Goal: Task Accomplishment & Management: Use online tool/utility

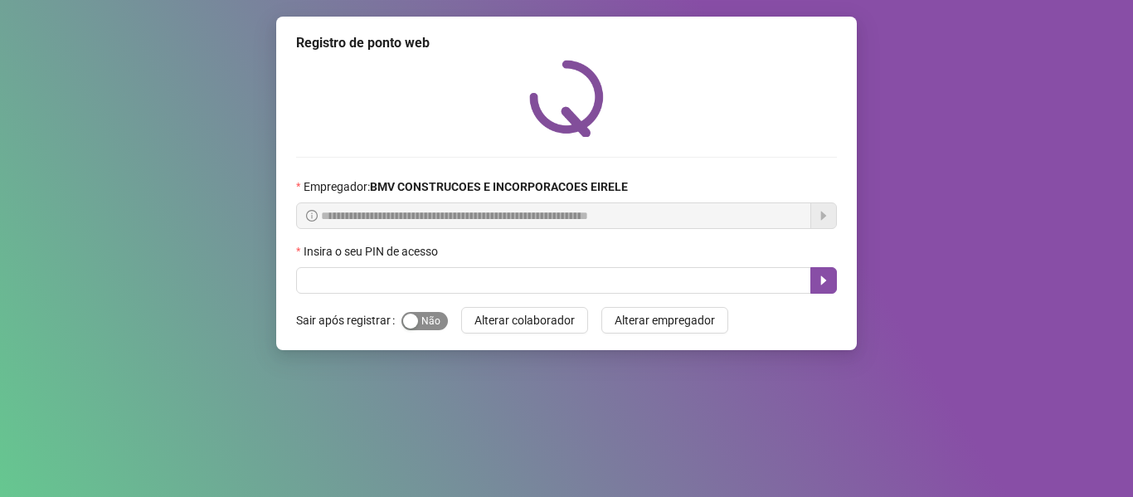
click at [422, 319] on span "Sim Não" at bounding box center [424, 321] width 46 height 18
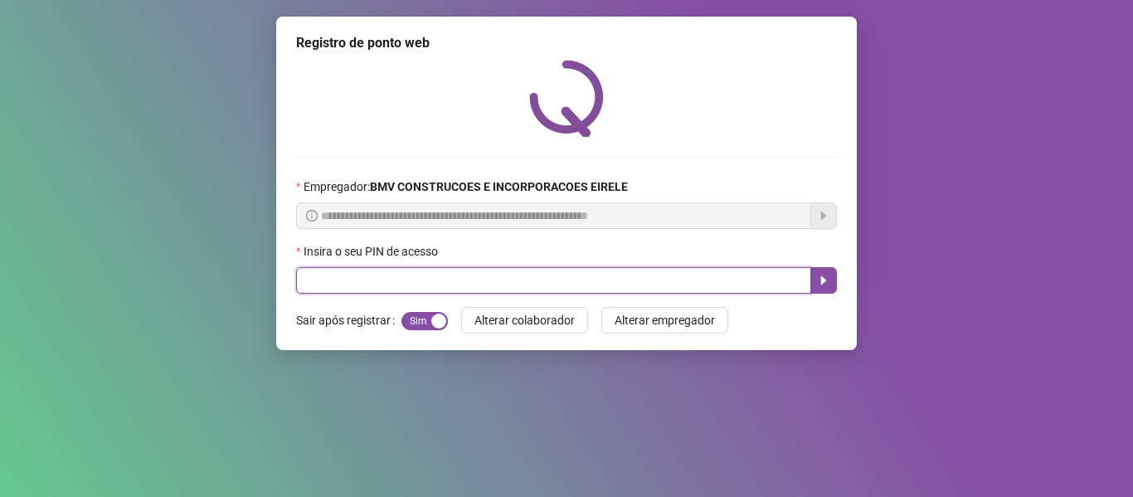
click at [432, 287] on input "text" at bounding box center [553, 280] width 515 height 27
type input "*****"
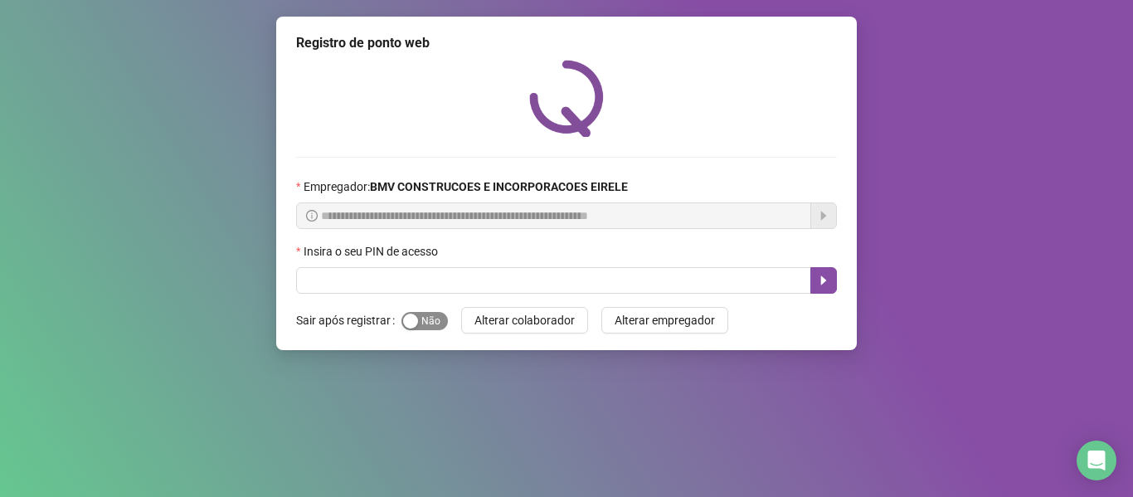
click at [416, 315] on div "button" at bounding box center [410, 321] width 15 height 15
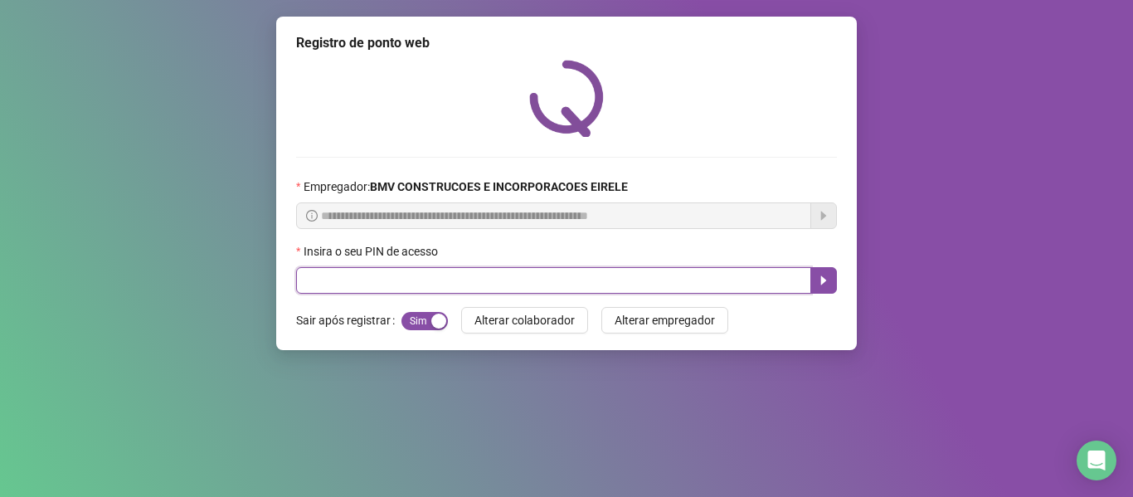
click at [417, 278] on input "text" at bounding box center [553, 280] width 515 height 27
type input "*****"
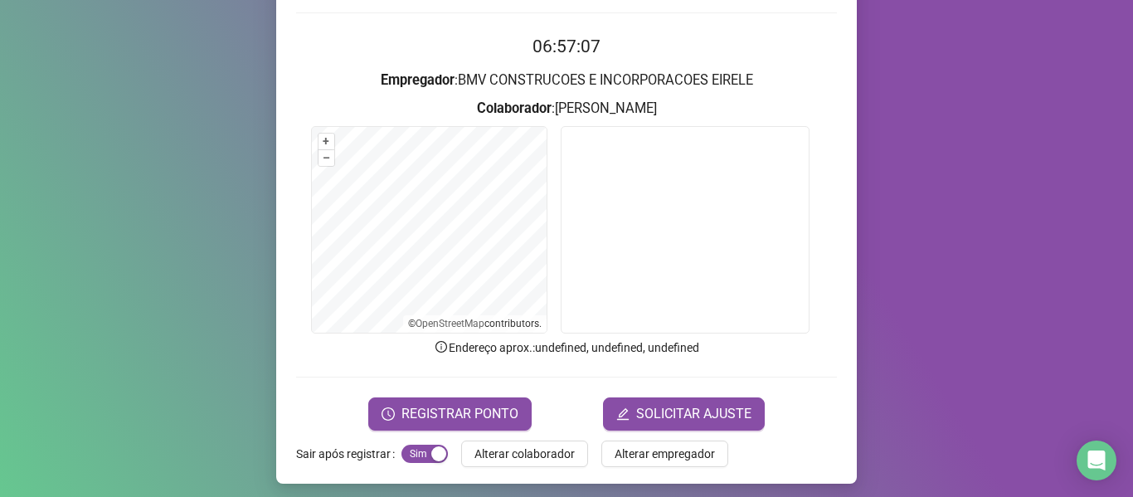
scroll to position [151, 0]
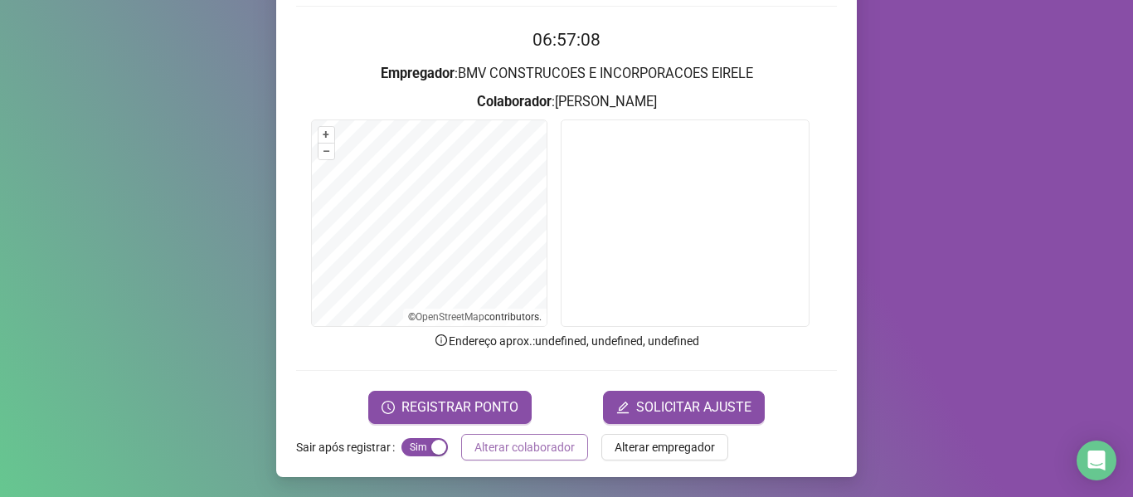
click at [502, 451] on span "Alterar colaborador" at bounding box center [524, 447] width 100 height 18
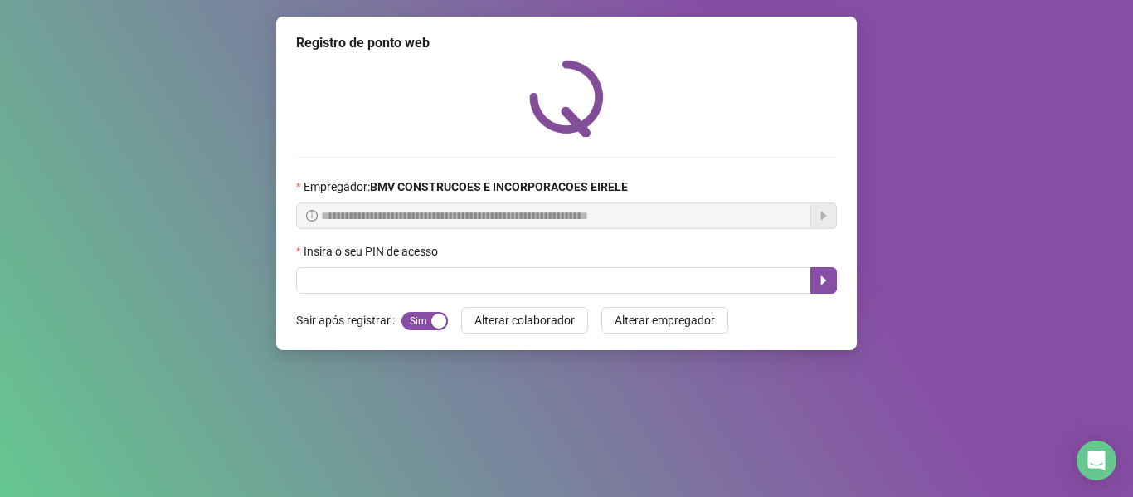
scroll to position [0, 0]
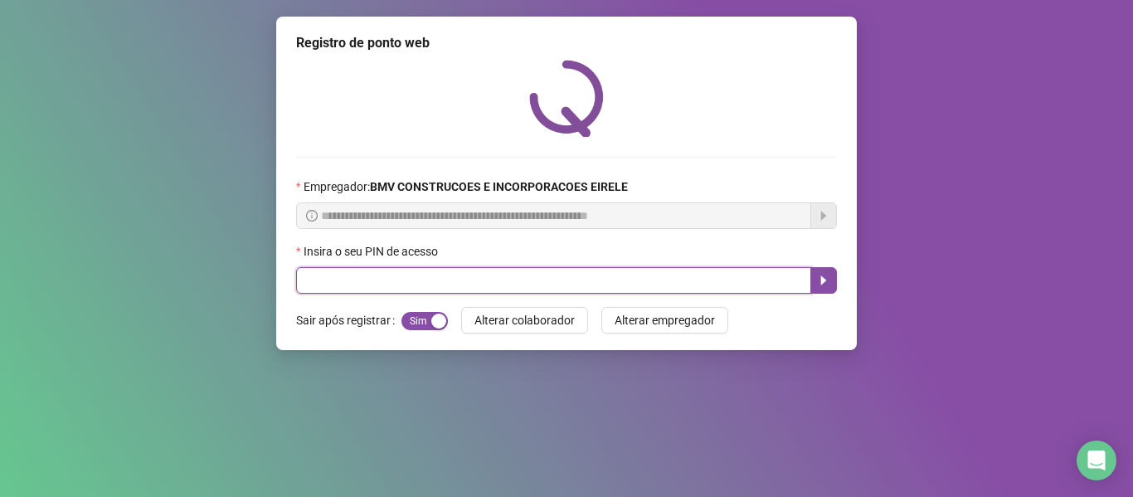
click at [516, 290] on input "text" at bounding box center [553, 280] width 515 height 27
click at [499, 282] on input "text" at bounding box center [553, 280] width 515 height 27
type input "*****"
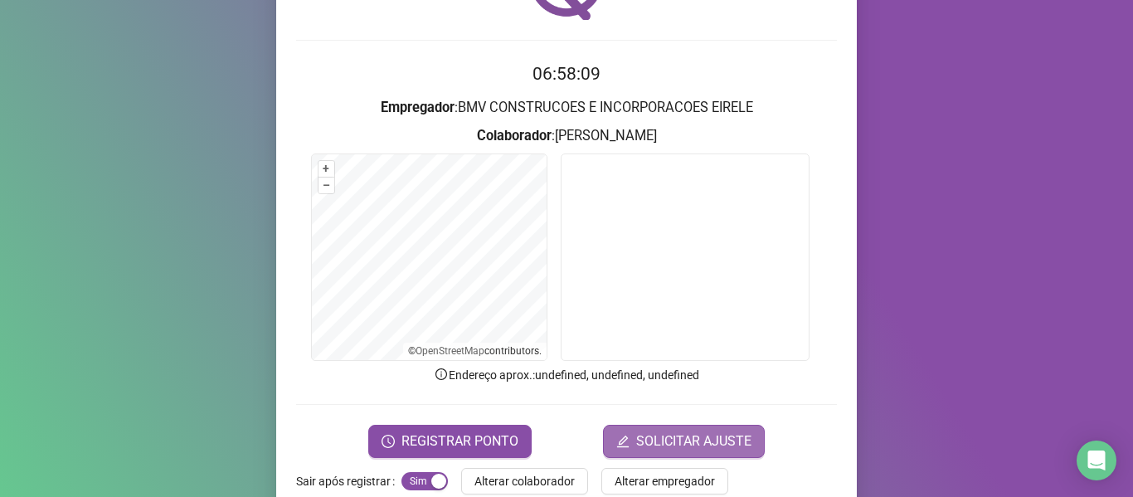
scroll to position [151, 0]
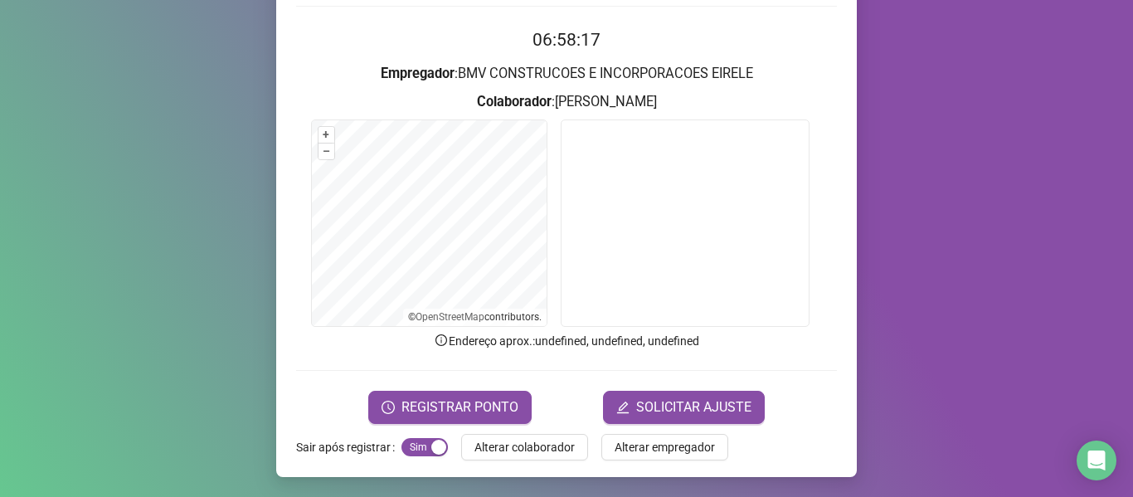
click at [430, 389] on form "06:58:17 Empregador : BMV CONSTRUCOES E INCORPORACOES EIRELE Colaborador : [PER…" at bounding box center [566, 225] width 541 height 397
click at [401, 395] on button "REGISTRAR PONTO" at bounding box center [449, 407] width 163 height 33
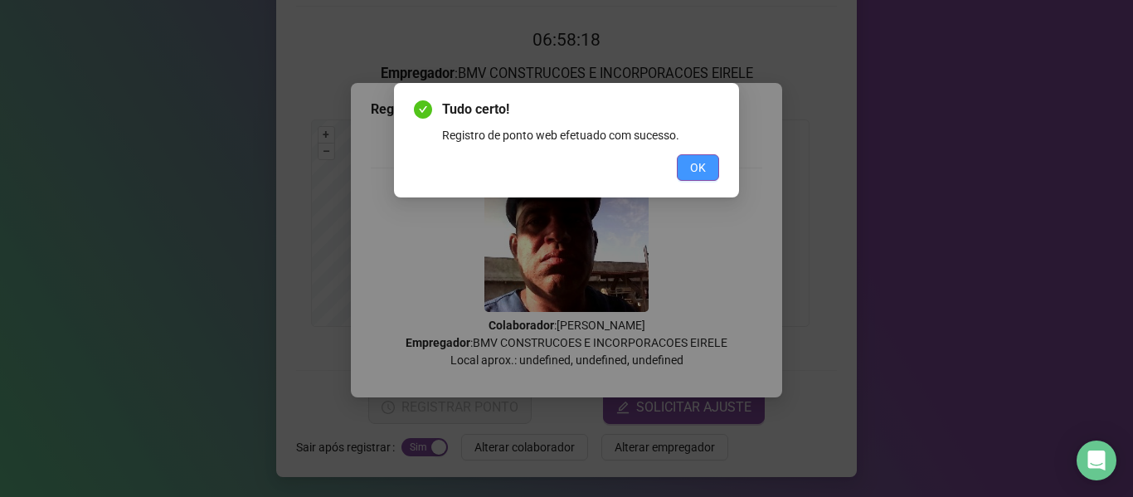
click at [698, 163] on span "OK" at bounding box center [698, 167] width 16 height 18
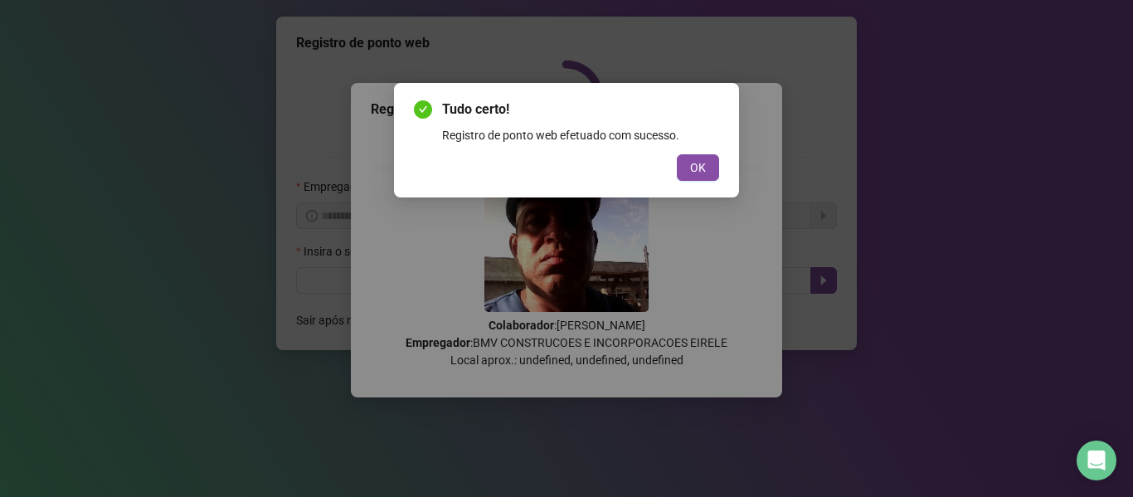
scroll to position [0, 0]
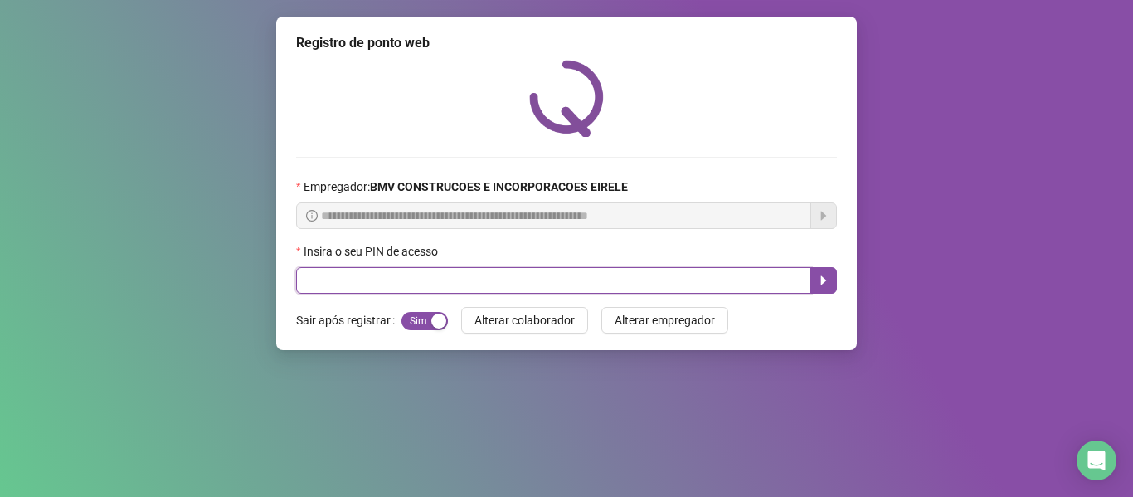
click at [695, 272] on input "text" at bounding box center [553, 280] width 515 height 27
type input "*****"
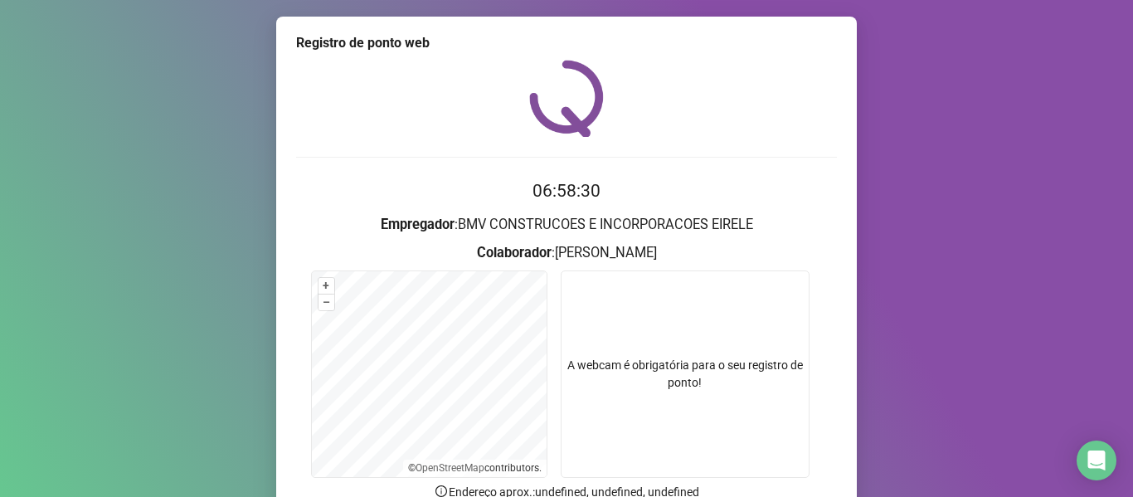
scroll to position [151, 0]
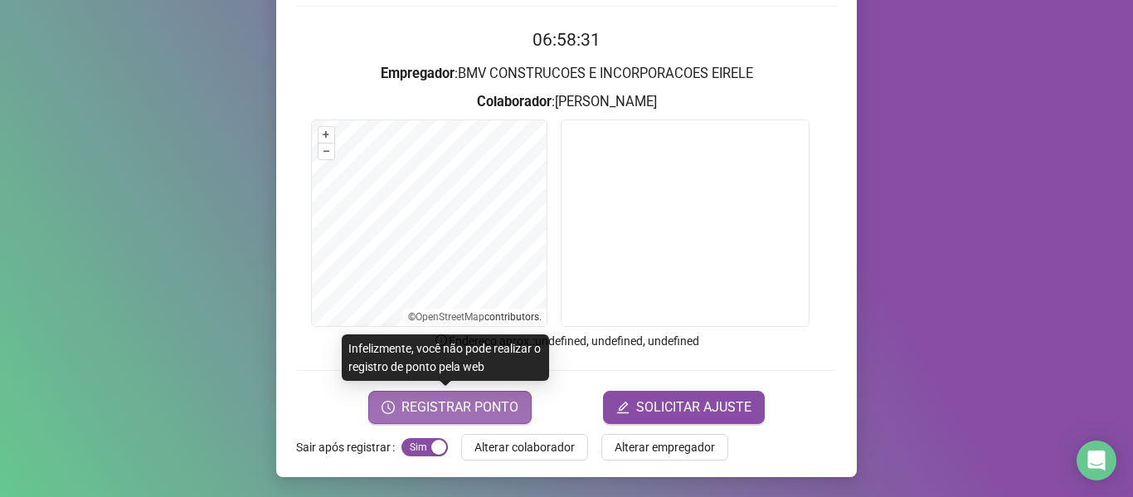
click at [490, 401] on span "REGISTRAR PONTO" at bounding box center [459, 407] width 117 height 20
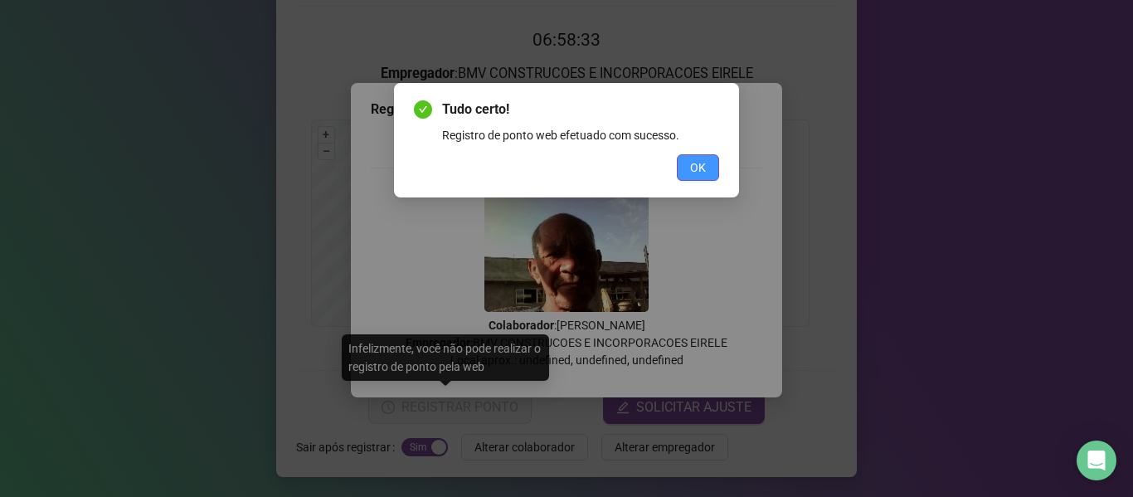
click at [693, 160] on span "OK" at bounding box center [698, 167] width 16 height 18
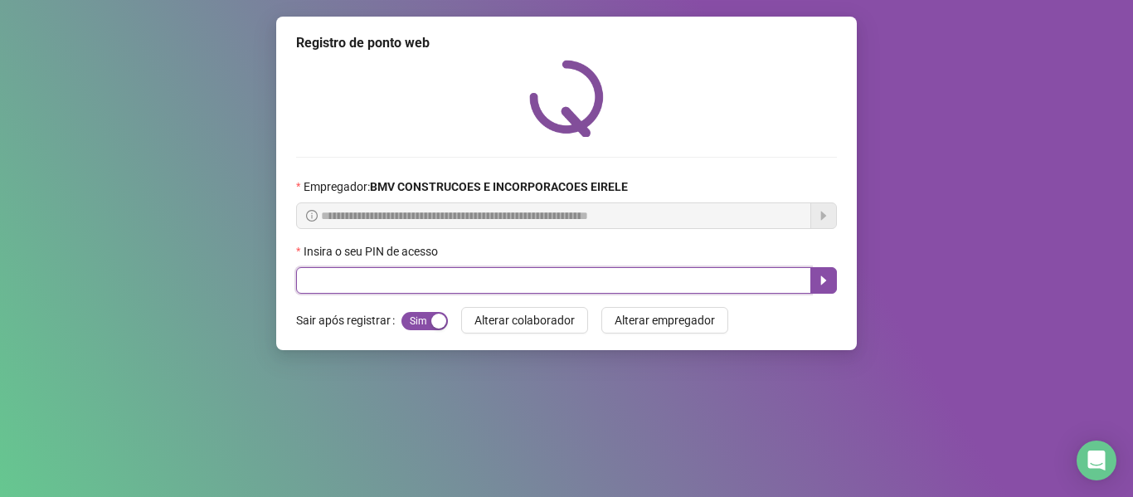
click at [727, 277] on input "text" at bounding box center [553, 280] width 515 height 27
type input "*****"
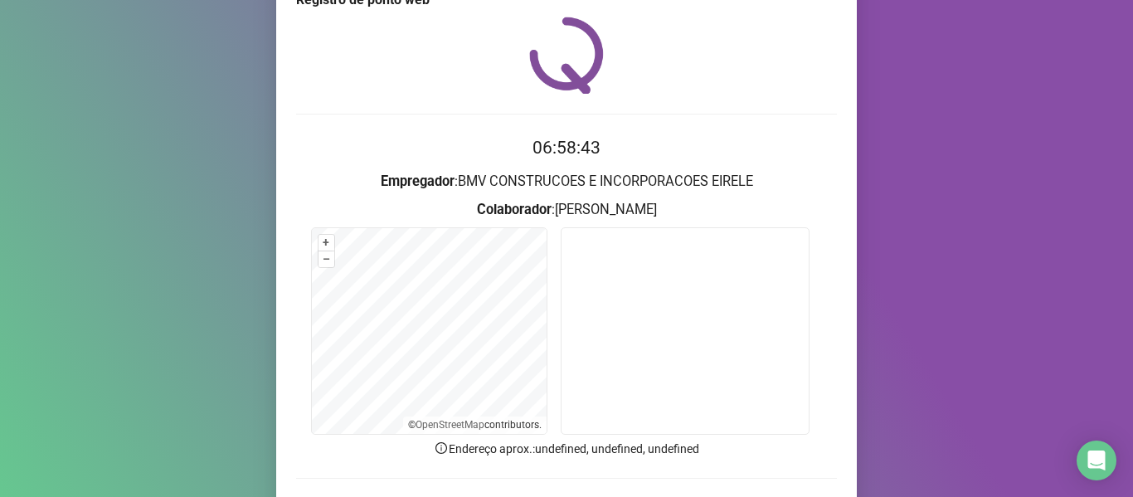
scroll to position [83, 0]
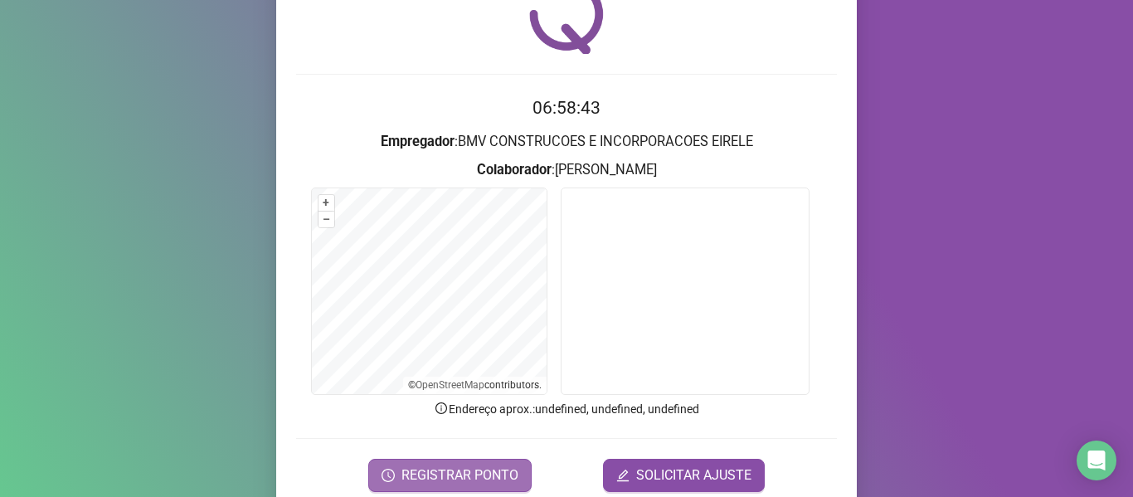
click at [455, 479] on span "REGISTRAR PONTO" at bounding box center [459, 475] width 117 height 20
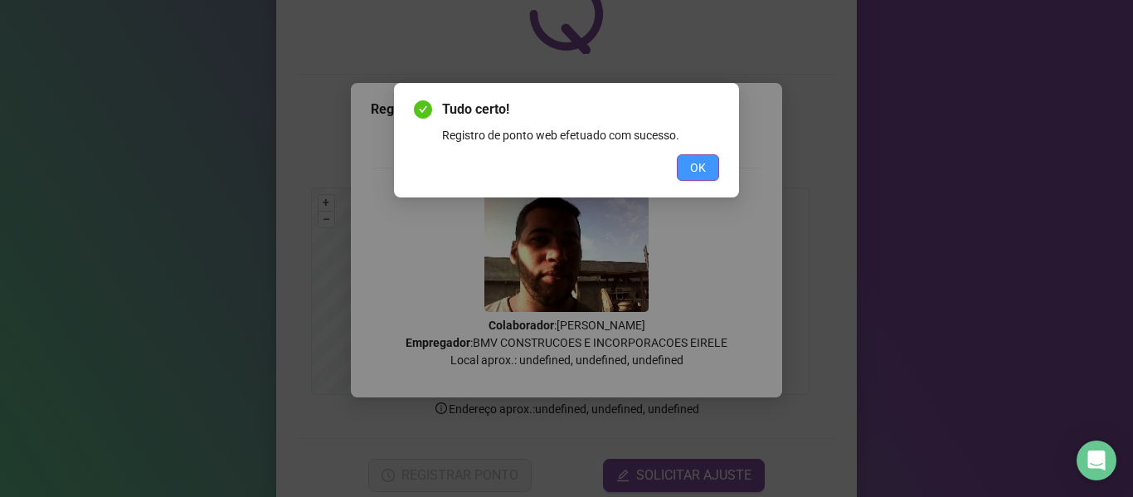
click at [703, 170] on span "OK" at bounding box center [698, 167] width 16 height 18
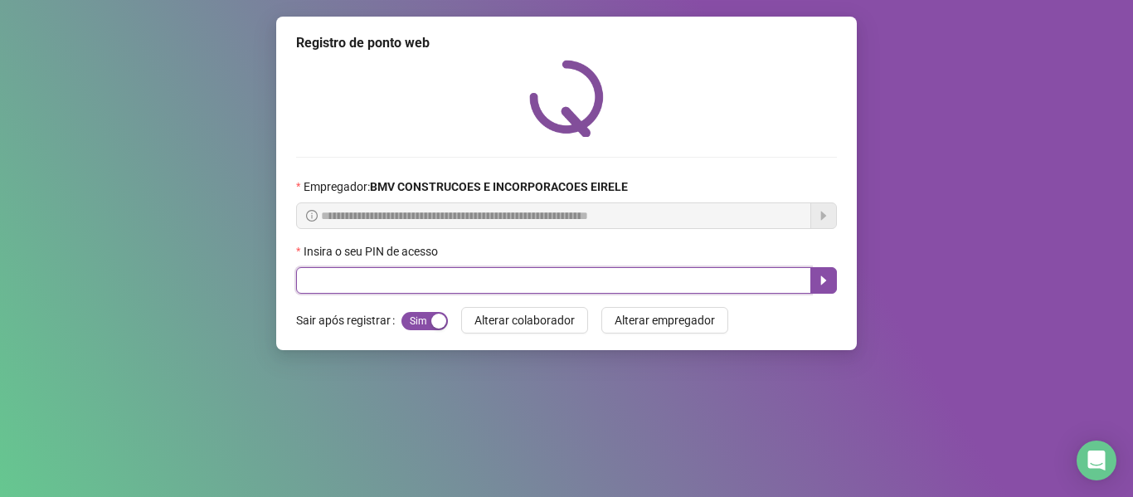
click at [760, 272] on input "text" at bounding box center [553, 280] width 515 height 27
type input "*****"
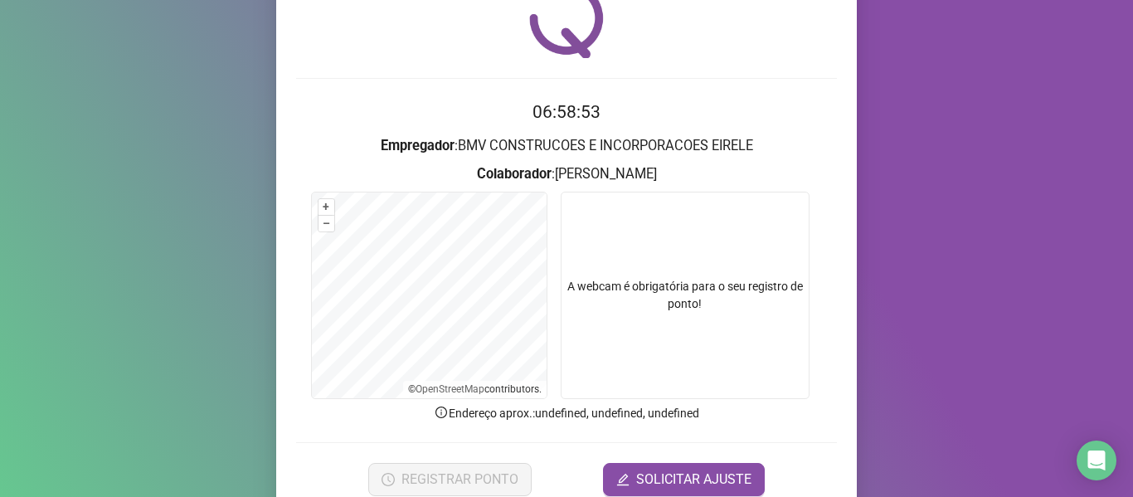
scroll to position [151, 0]
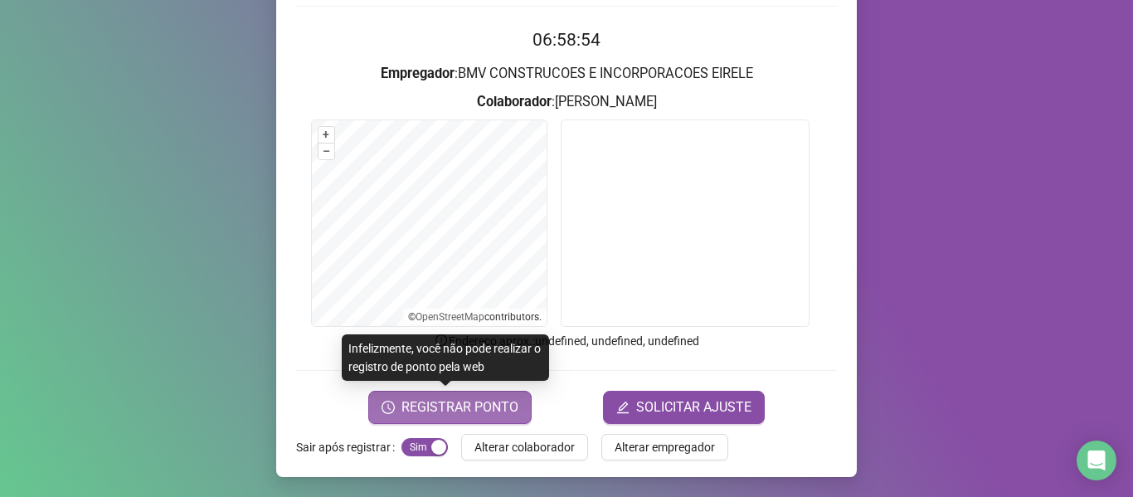
click at [499, 406] on span "REGISTRAR PONTO" at bounding box center [459, 407] width 117 height 20
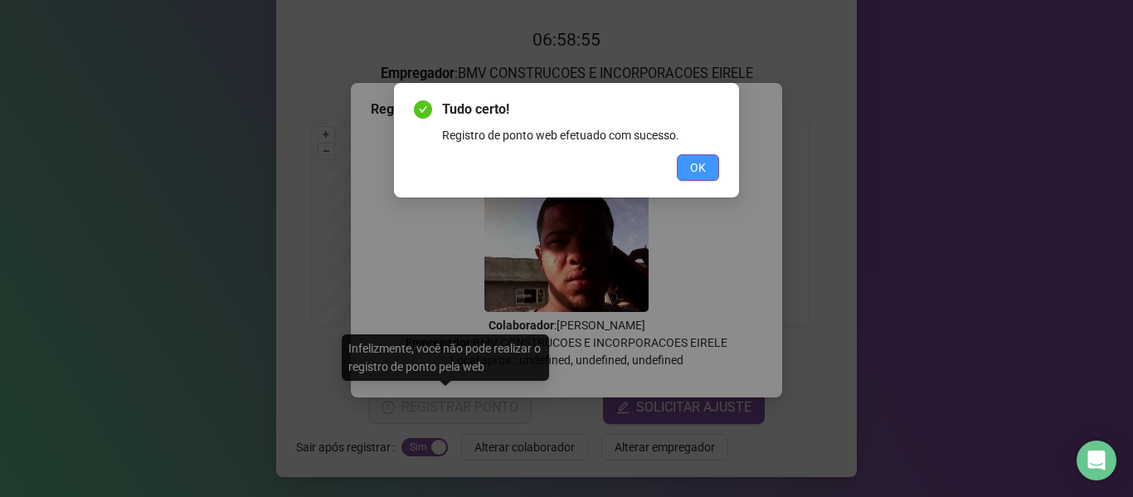
click at [700, 165] on span "OK" at bounding box center [698, 167] width 16 height 18
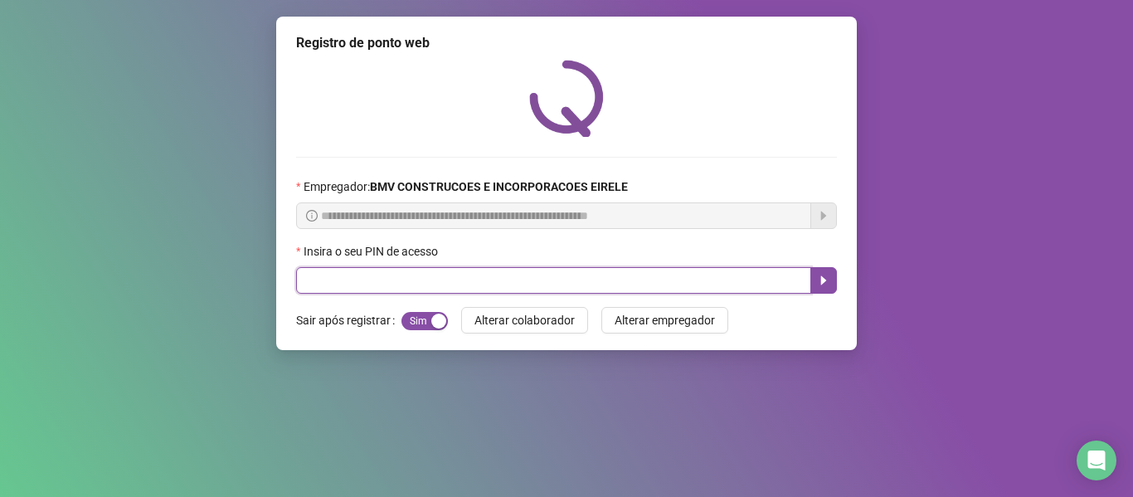
click at [746, 287] on input "text" at bounding box center [553, 280] width 515 height 27
type input "*****"
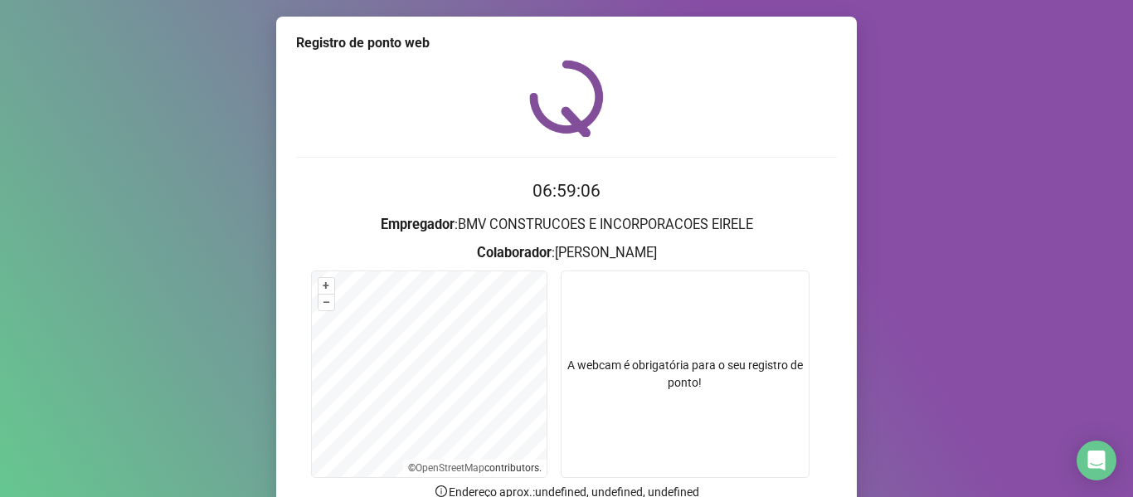
scroll to position [83, 0]
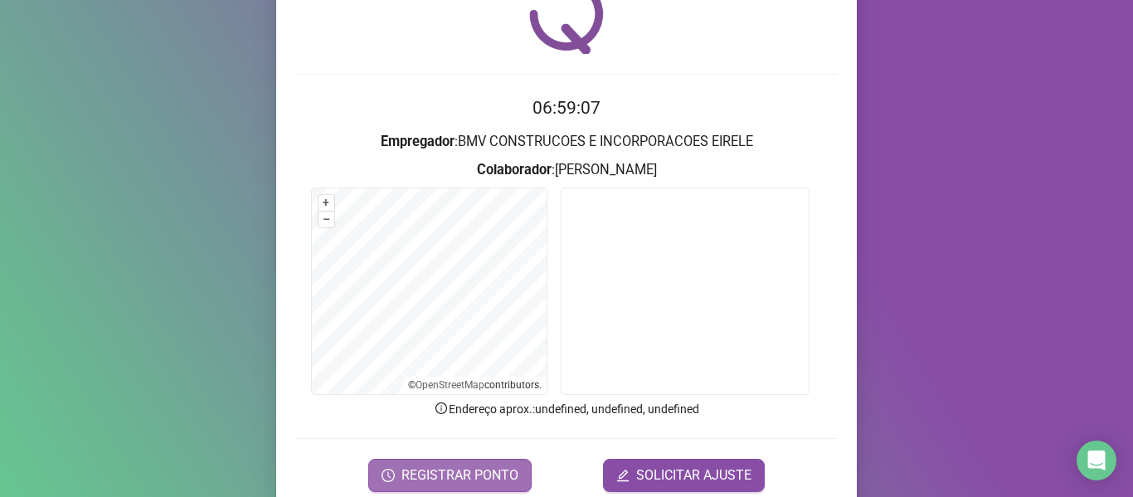
click at [491, 471] on span "REGISTRAR PONTO" at bounding box center [459, 475] width 117 height 20
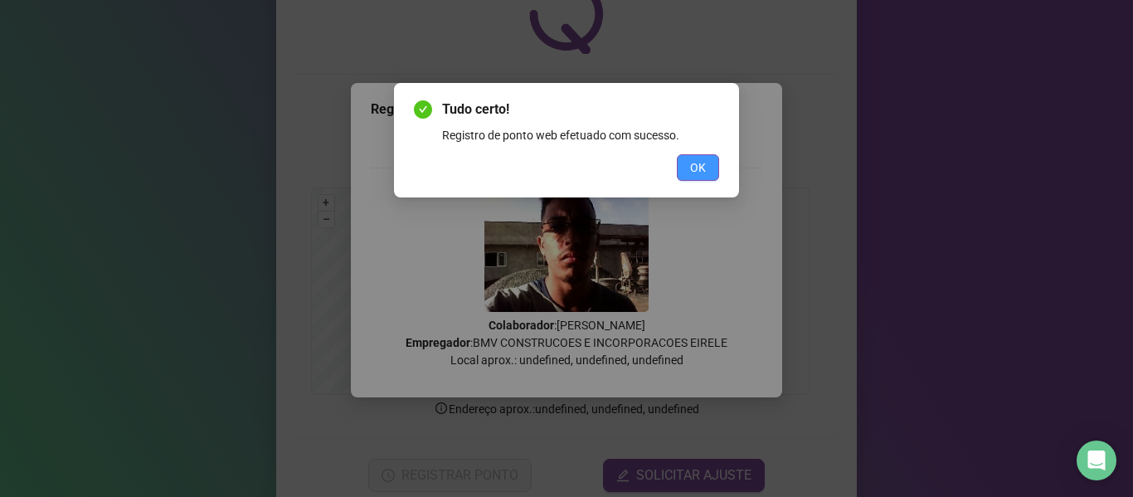
click at [689, 163] on button "OK" at bounding box center [698, 167] width 42 height 27
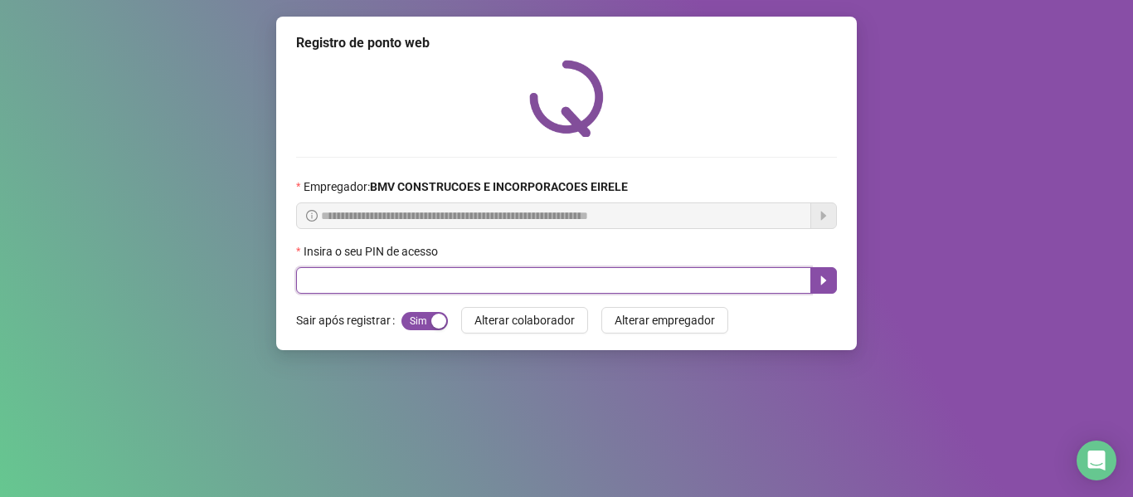
click at [685, 285] on input "text" at bounding box center [553, 280] width 515 height 27
type input "*****"
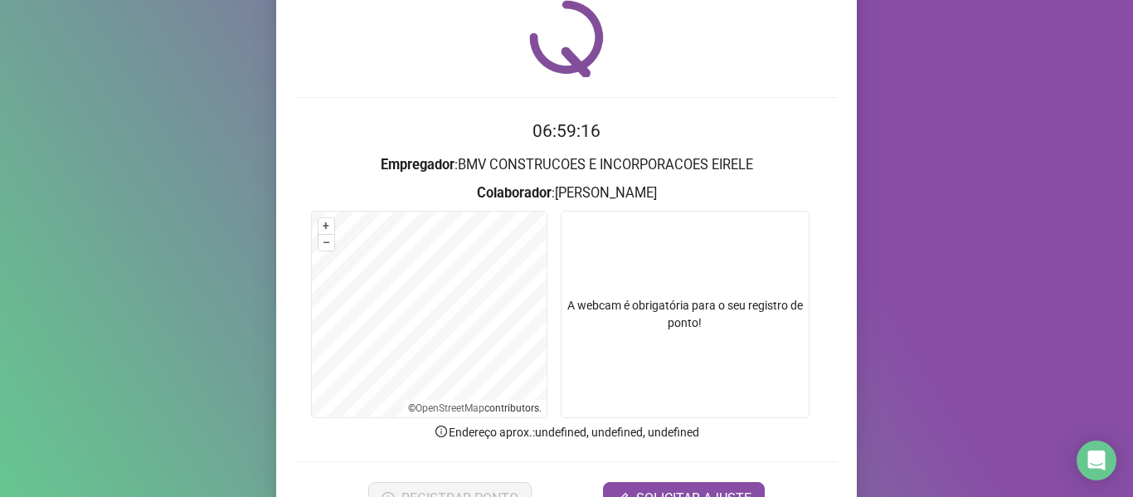
scroll to position [151, 0]
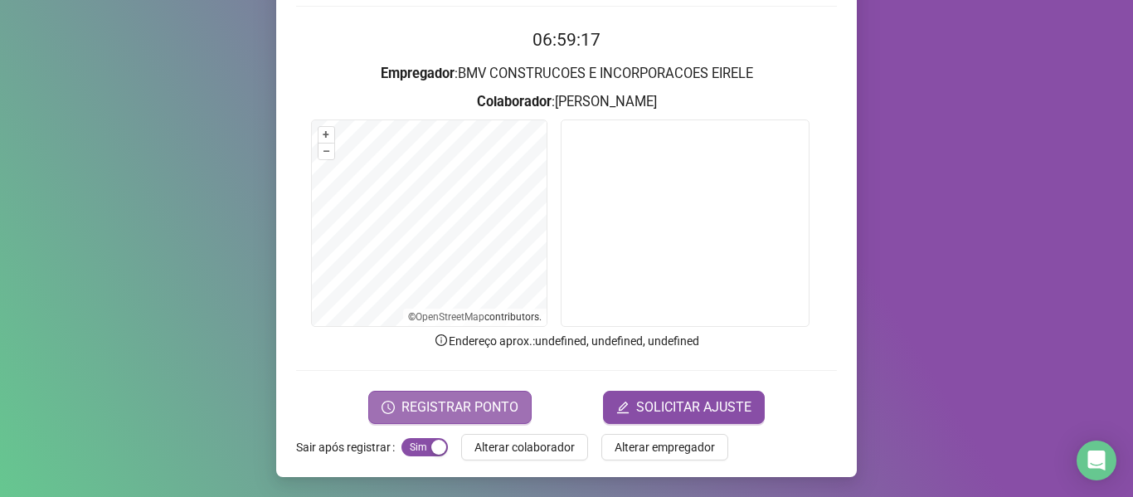
click at [450, 399] on span "REGISTRAR PONTO" at bounding box center [459, 407] width 117 height 20
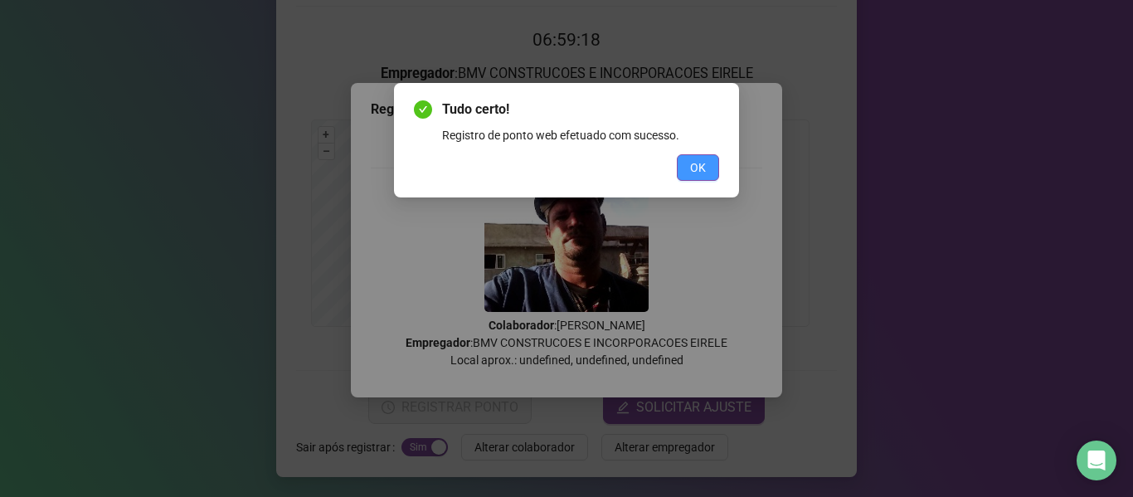
click at [688, 173] on button "OK" at bounding box center [698, 167] width 42 height 27
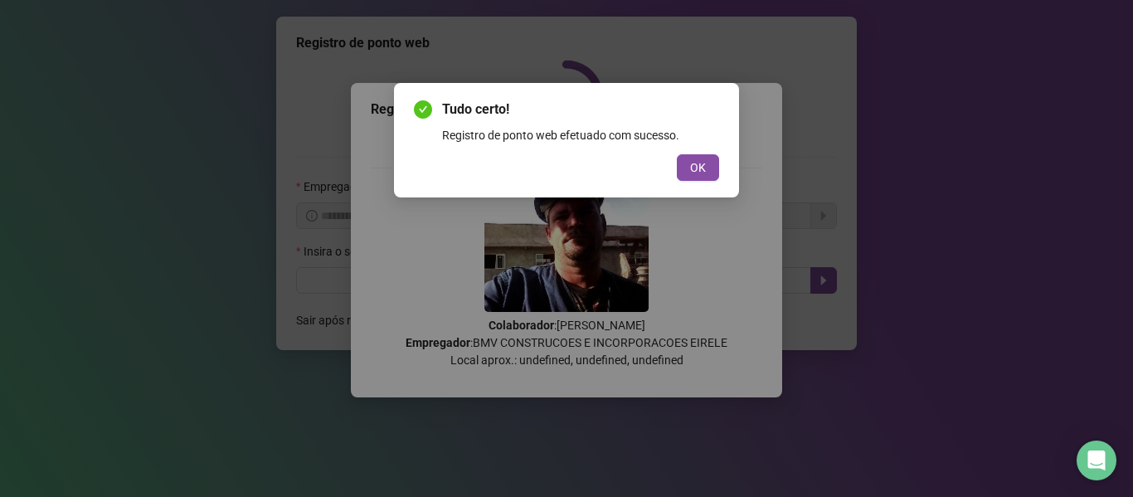
scroll to position [0, 0]
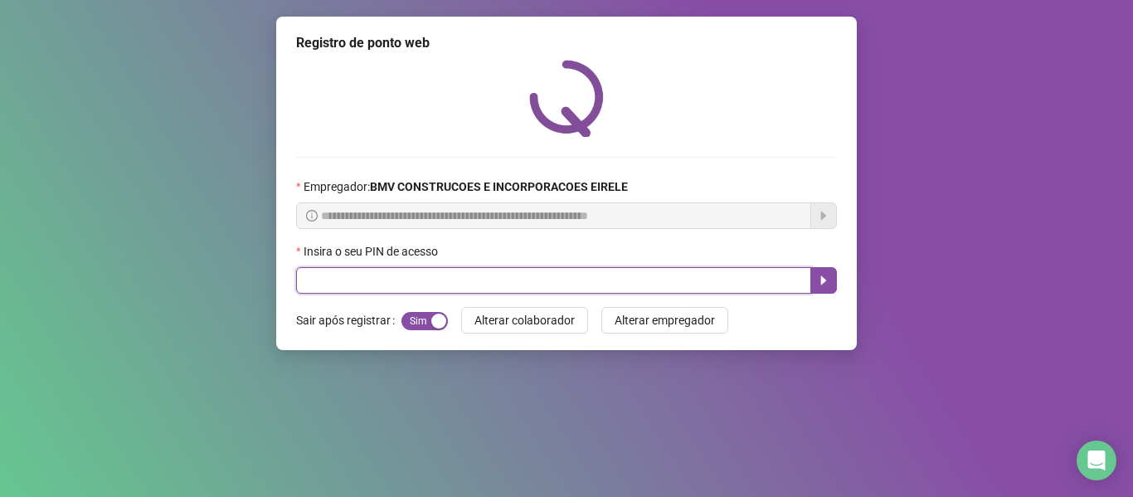
click at [693, 281] on input "text" at bounding box center [553, 280] width 515 height 27
type input "*****"
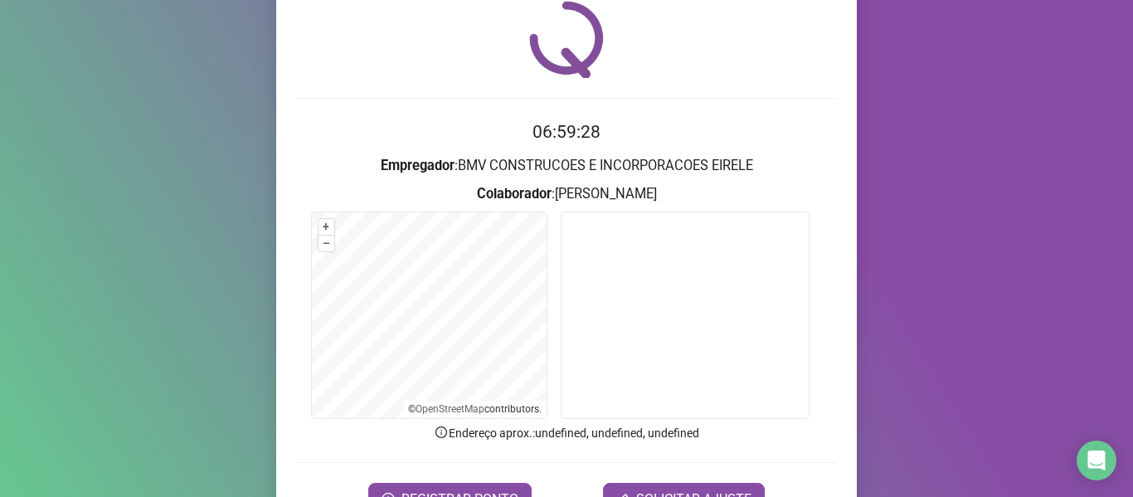
scroll to position [151, 0]
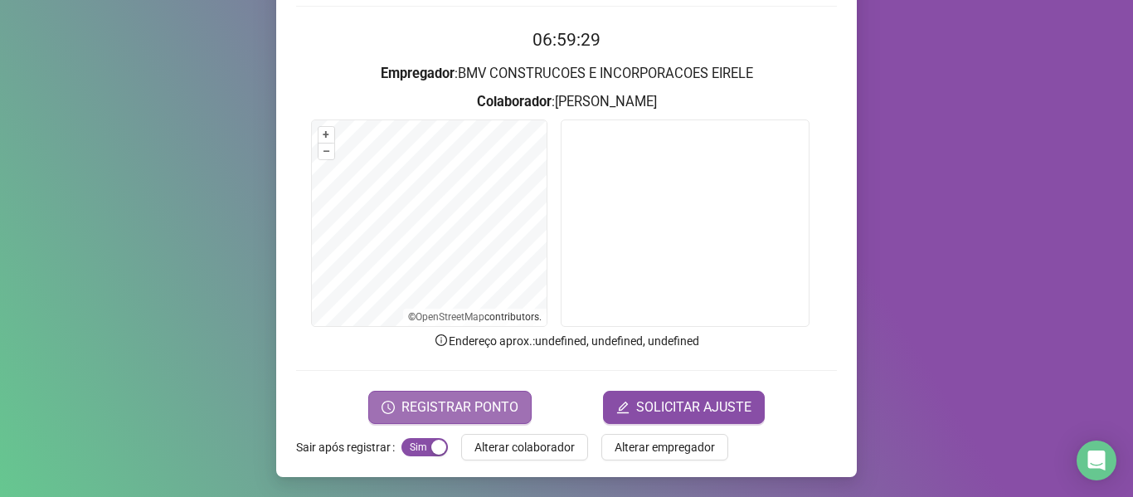
click at [470, 404] on span "REGISTRAR PONTO" at bounding box center [459, 407] width 117 height 20
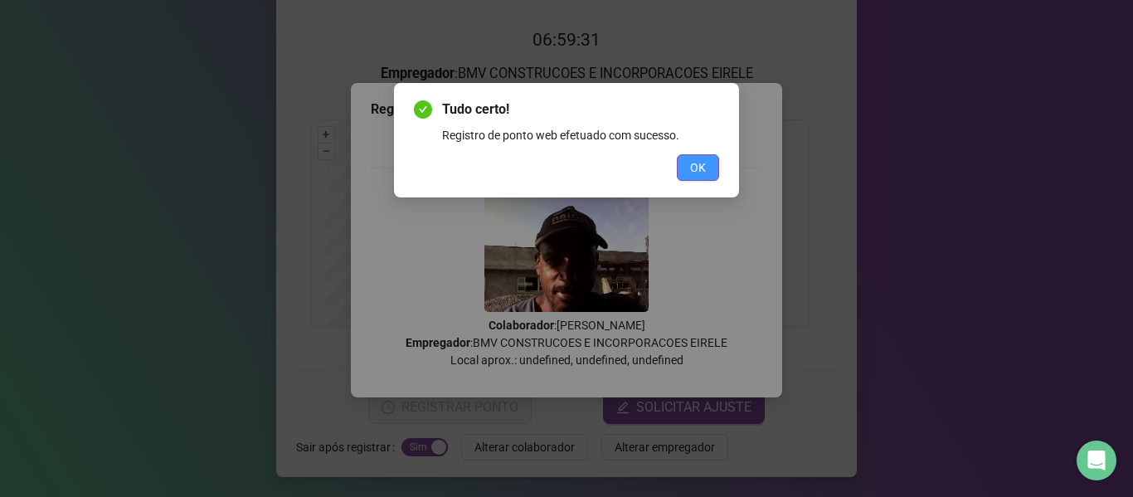
click at [682, 170] on button "OK" at bounding box center [698, 167] width 42 height 27
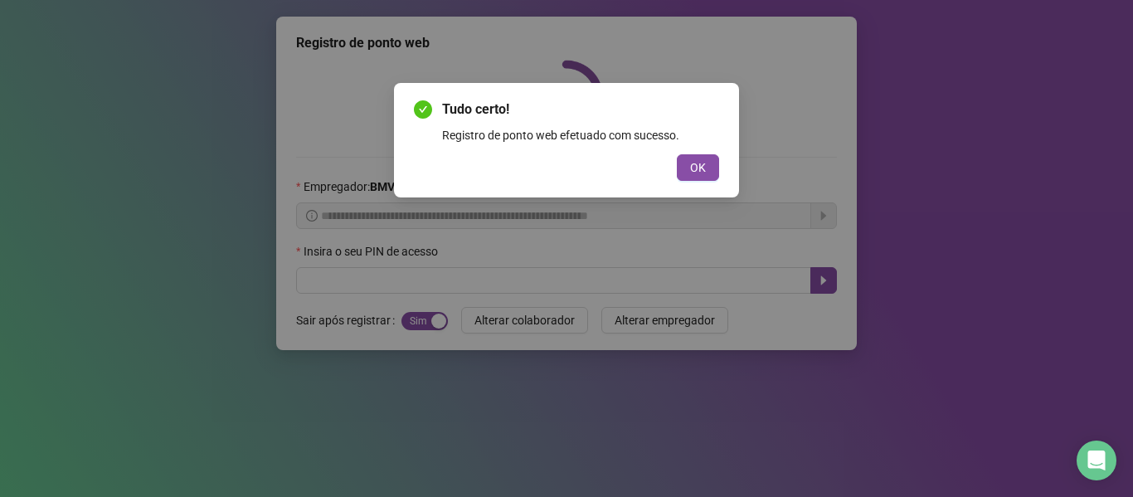
scroll to position [0, 0]
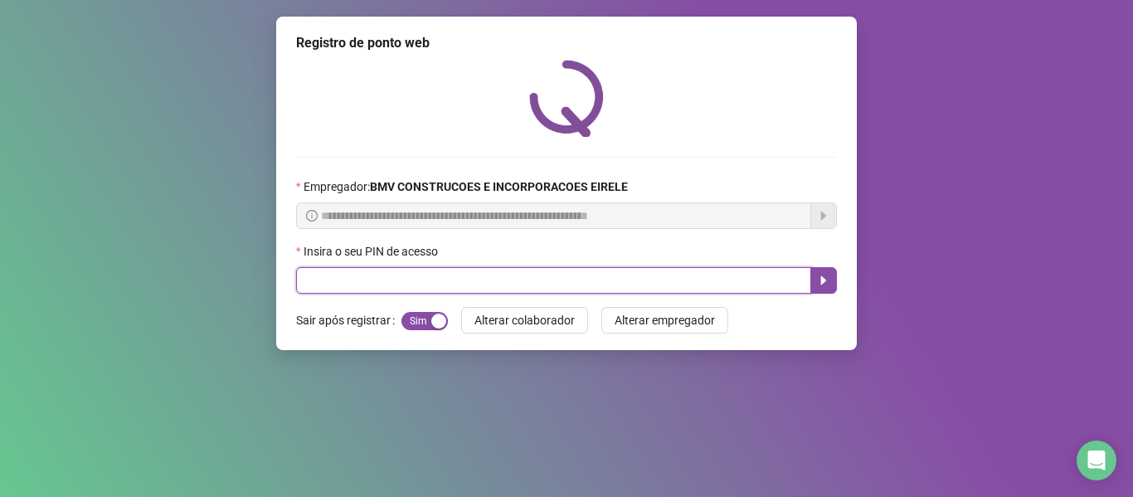
click at [751, 281] on input "text" at bounding box center [553, 280] width 515 height 27
type input "*****"
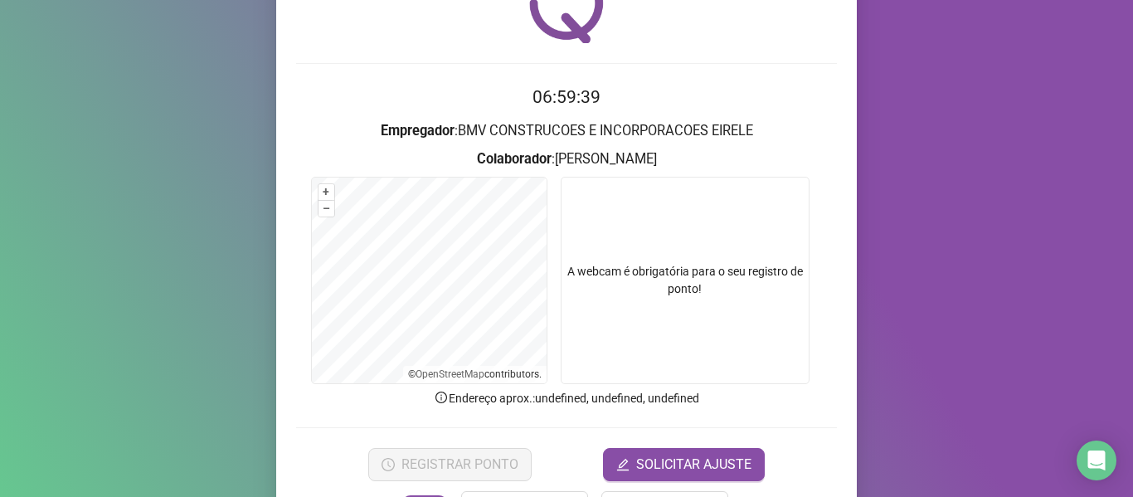
scroll to position [151, 0]
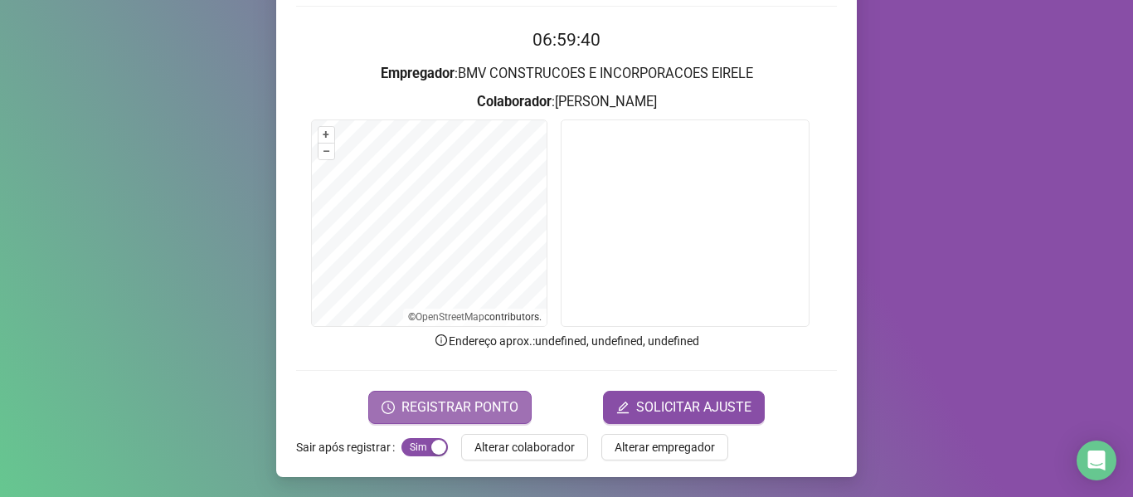
click at [425, 405] on span "REGISTRAR PONTO" at bounding box center [459, 407] width 117 height 20
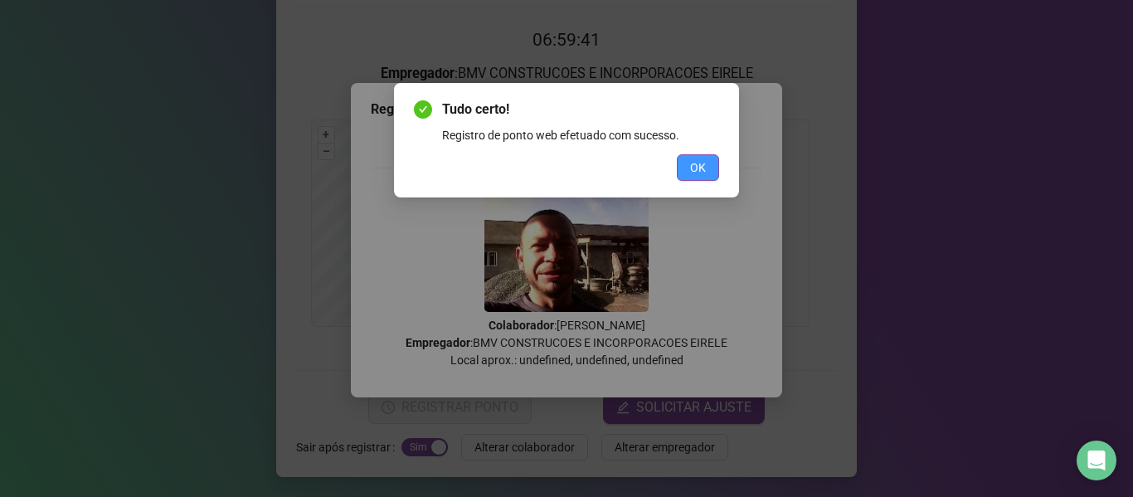
click at [708, 163] on button "OK" at bounding box center [698, 167] width 42 height 27
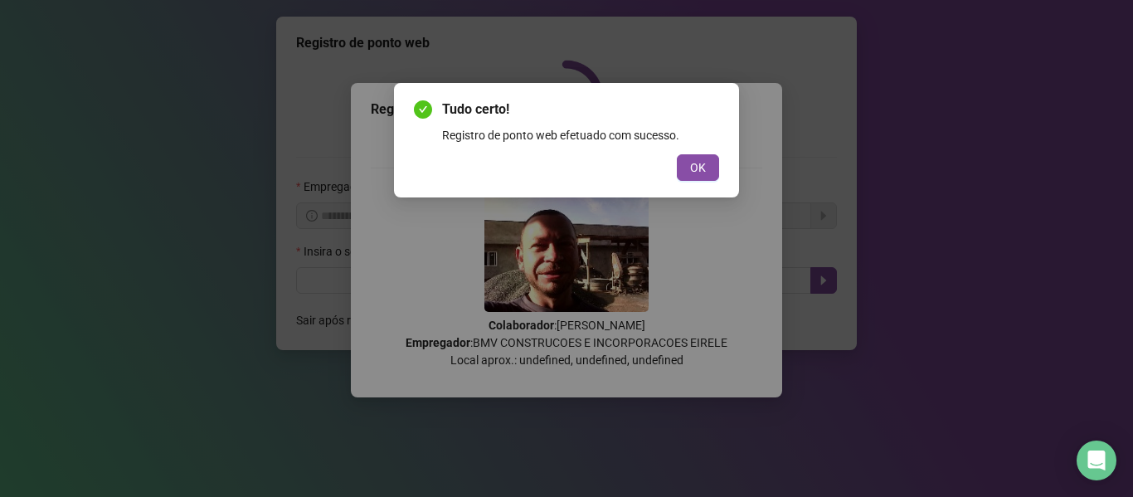
scroll to position [0, 0]
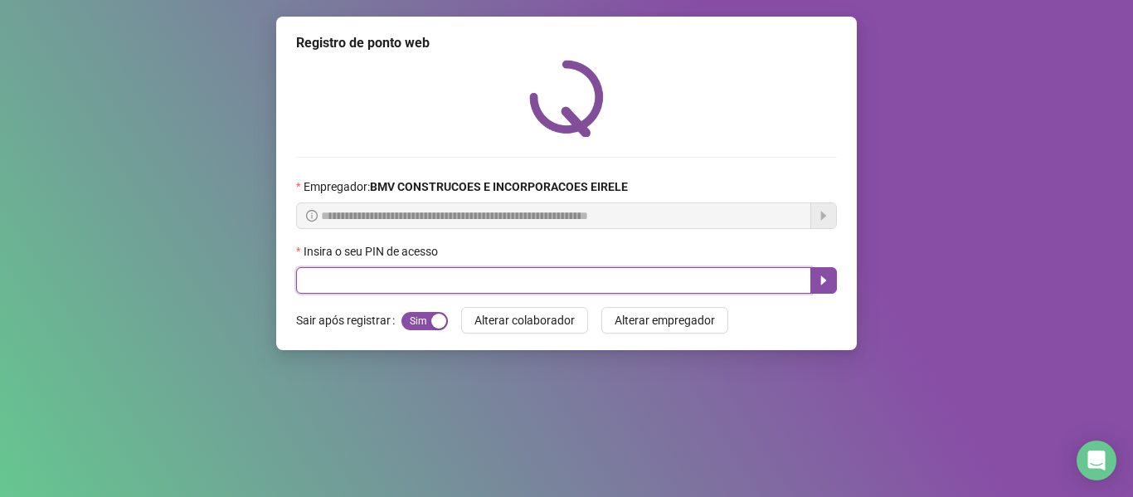
click at [771, 273] on input "text" at bounding box center [553, 280] width 515 height 27
type input "*****"
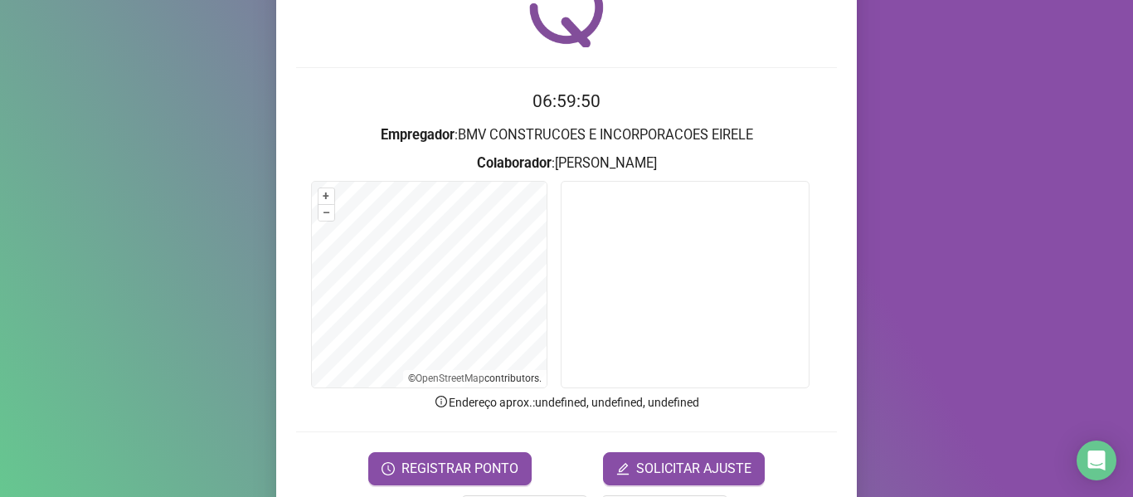
scroll to position [151, 0]
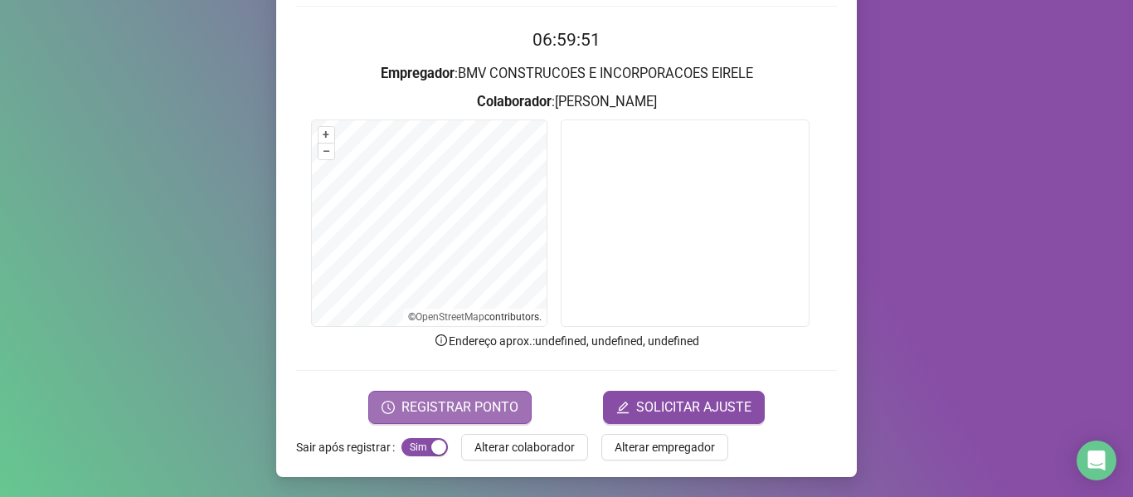
click at [489, 402] on span "REGISTRAR PONTO" at bounding box center [459, 407] width 117 height 20
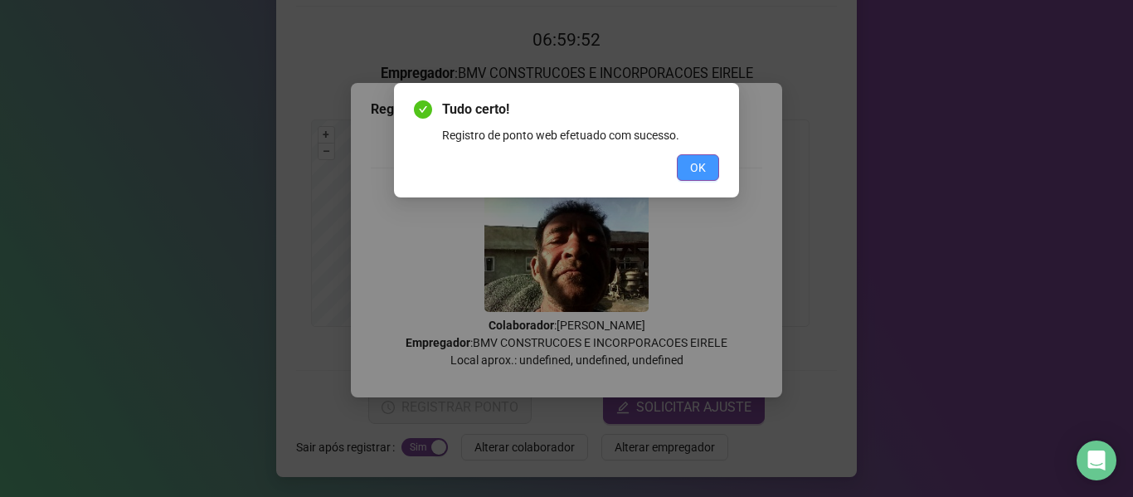
click at [714, 167] on button "OK" at bounding box center [698, 167] width 42 height 27
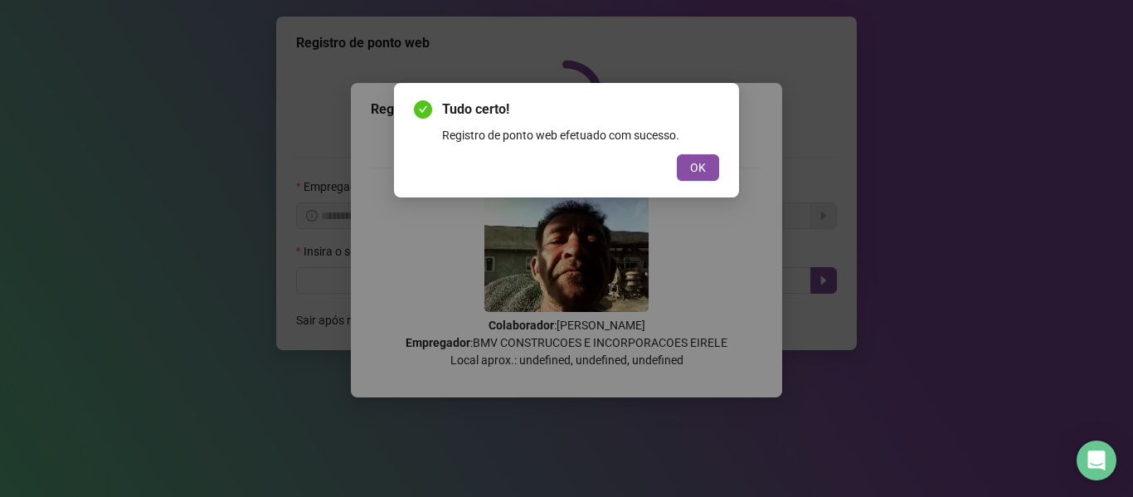
scroll to position [0, 0]
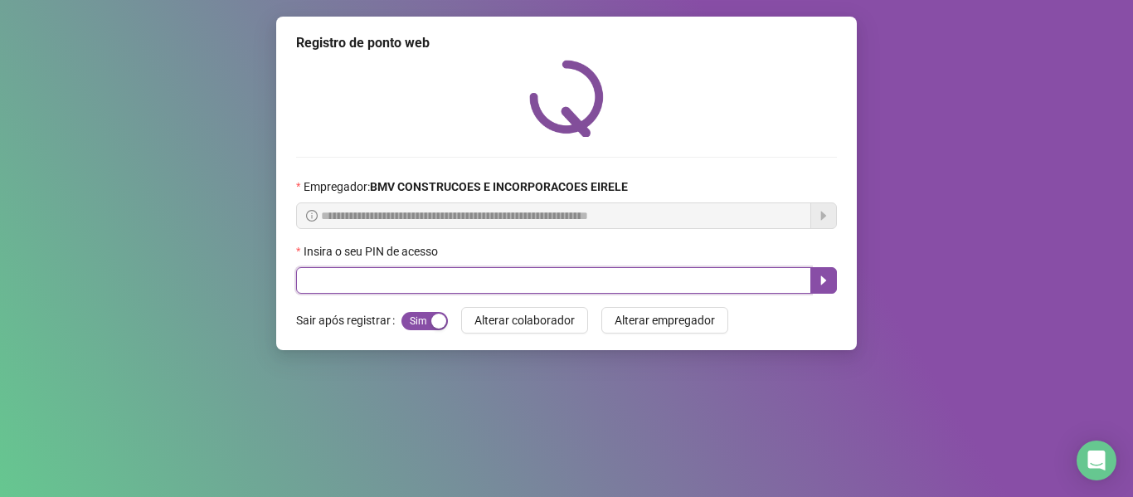
click at [737, 272] on input "text" at bounding box center [553, 280] width 515 height 27
type input "*****"
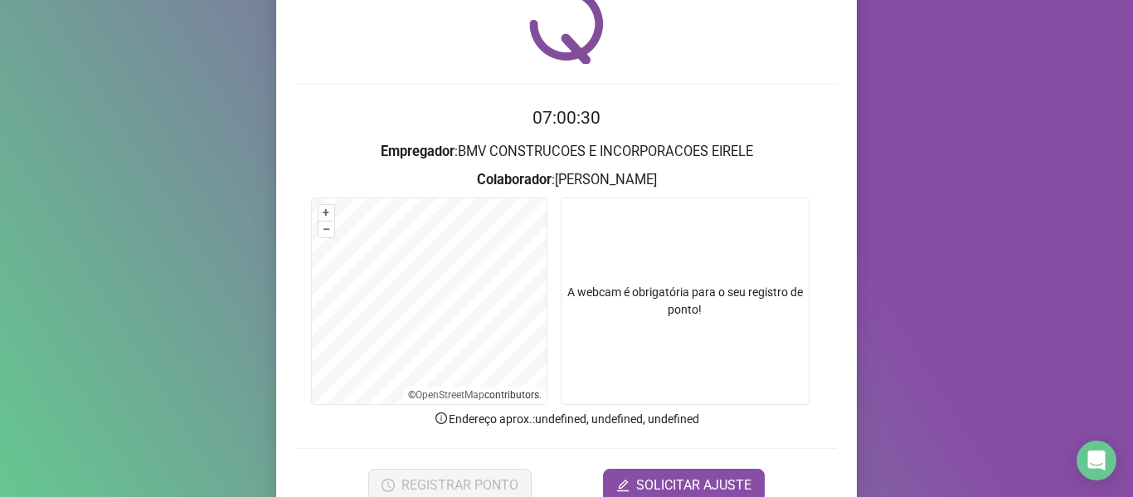
scroll to position [151, 0]
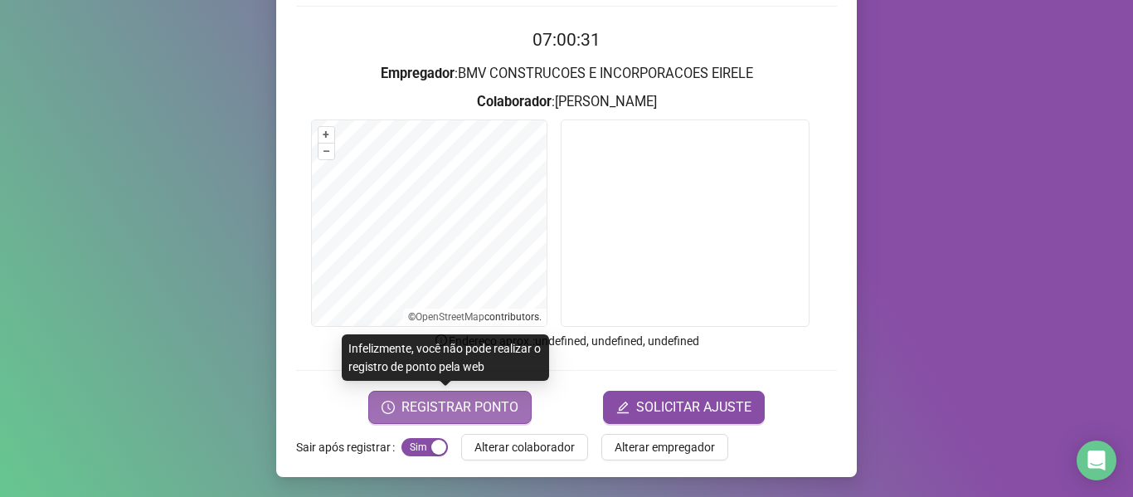
click at [438, 402] on span "REGISTRAR PONTO" at bounding box center [459, 407] width 117 height 20
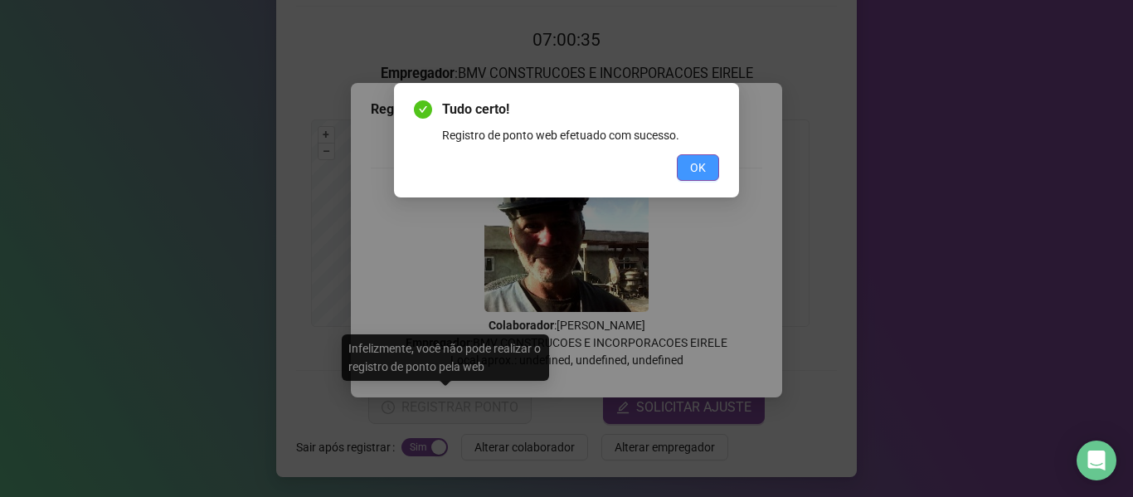
click at [689, 167] on button "OK" at bounding box center [698, 167] width 42 height 27
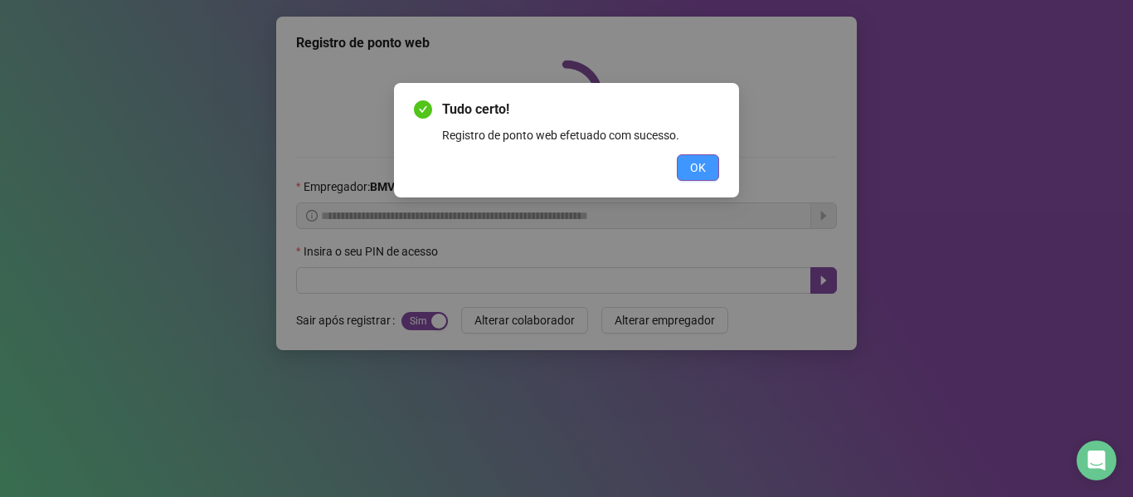
scroll to position [0, 0]
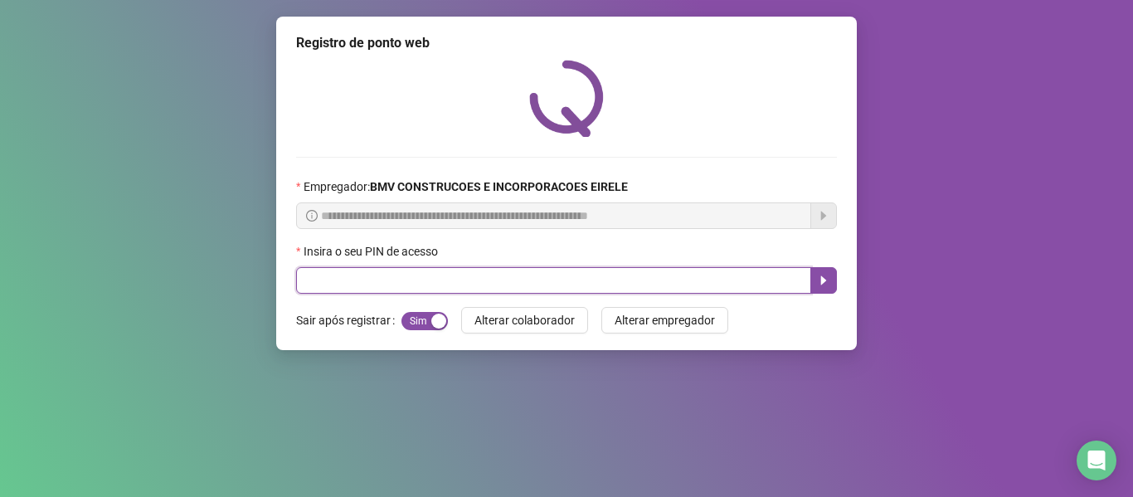
click at [733, 280] on input "text" at bounding box center [553, 280] width 515 height 27
type input "*****"
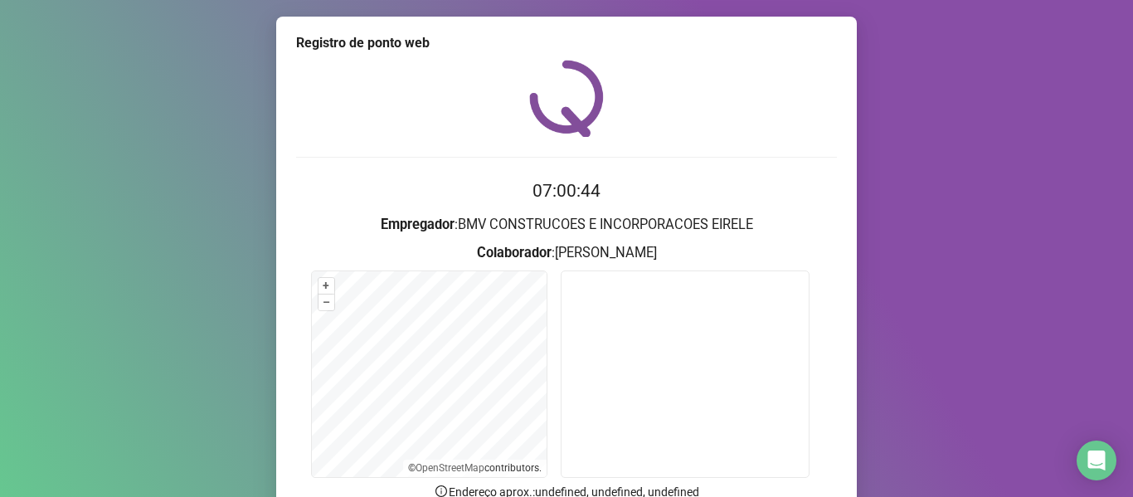
scroll to position [151, 0]
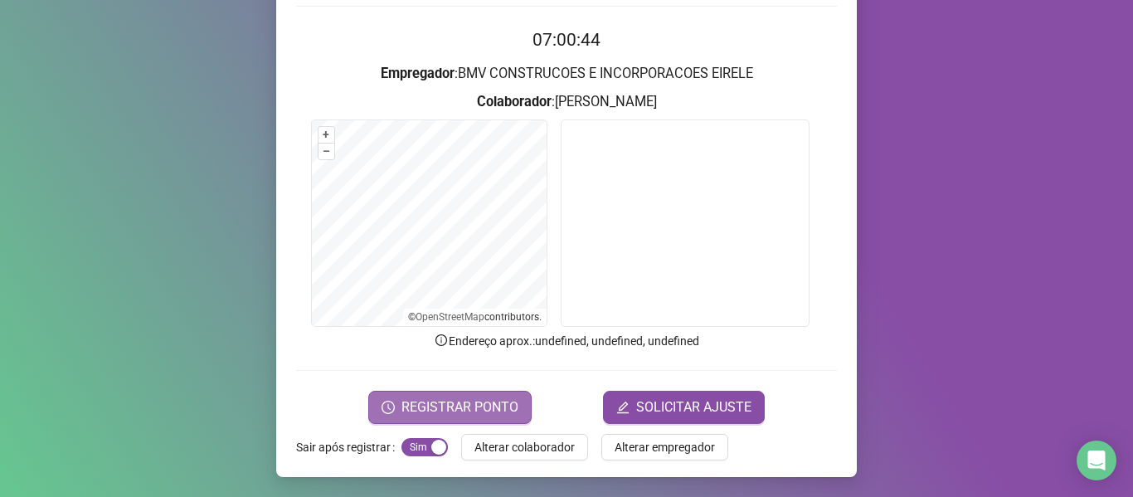
click at [419, 404] on span "REGISTRAR PONTO" at bounding box center [459, 407] width 117 height 20
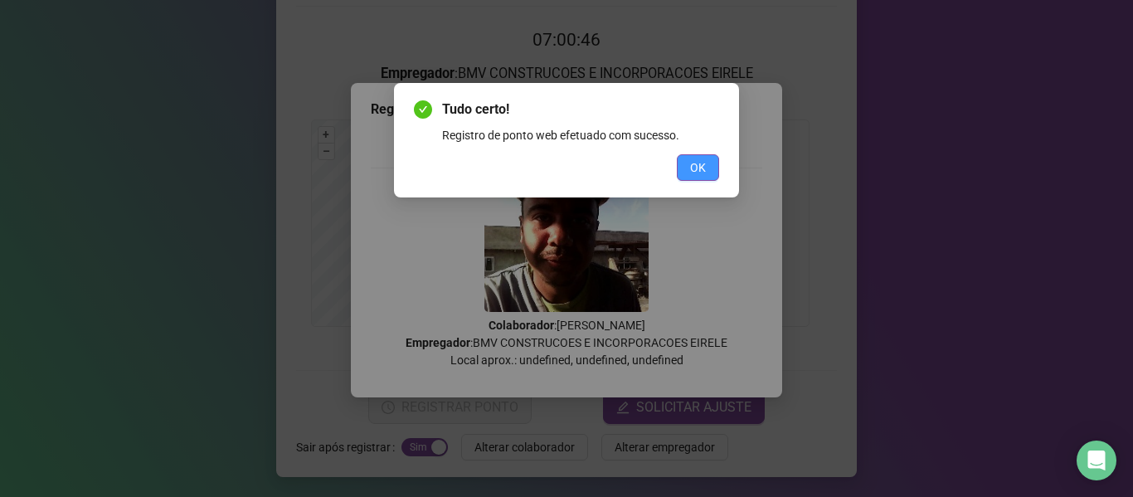
click at [686, 163] on button "OK" at bounding box center [698, 167] width 42 height 27
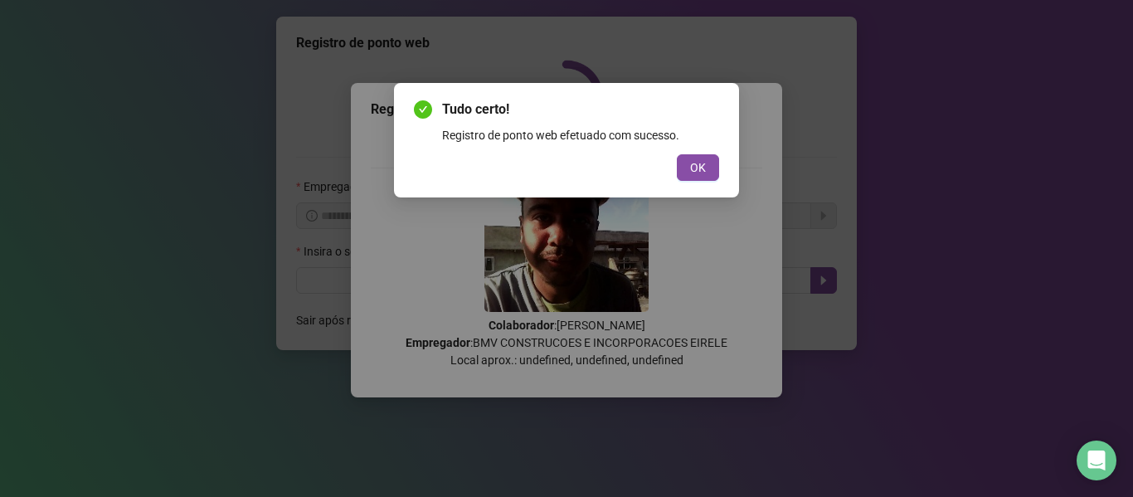
scroll to position [0, 0]
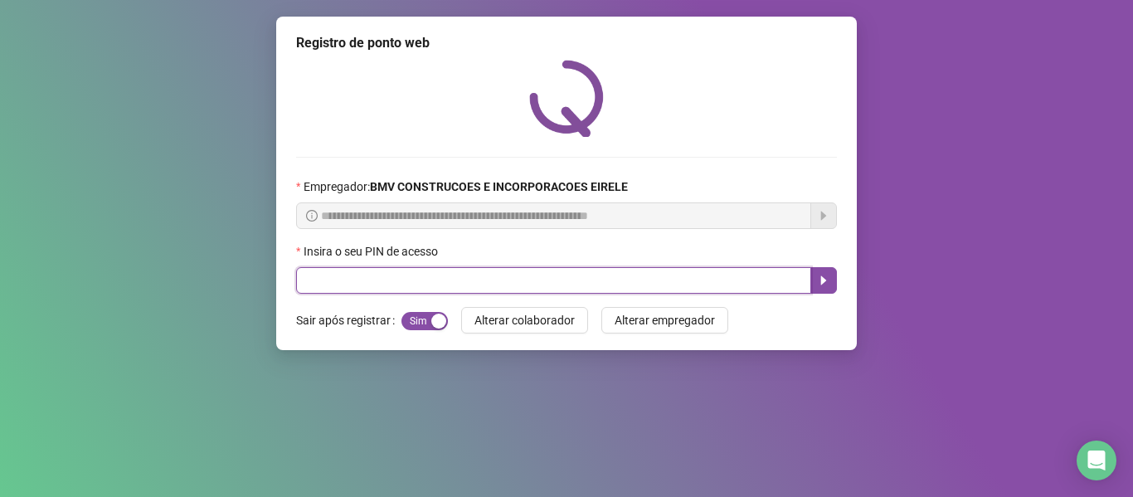
click at [747, 274] on input "text" at bounding box center [553, 280] width 515 height 27
type input "*****"
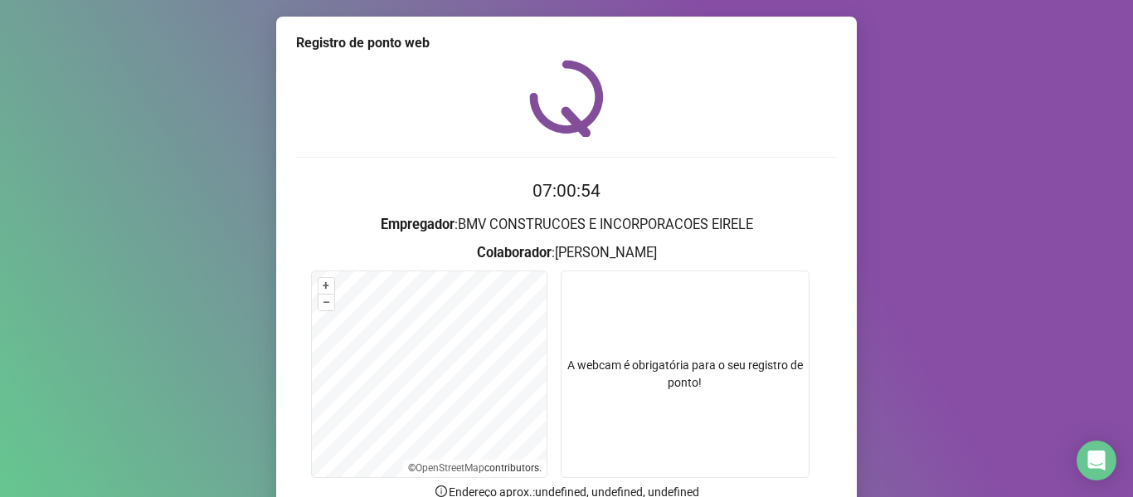
scroll to position [151, 0]
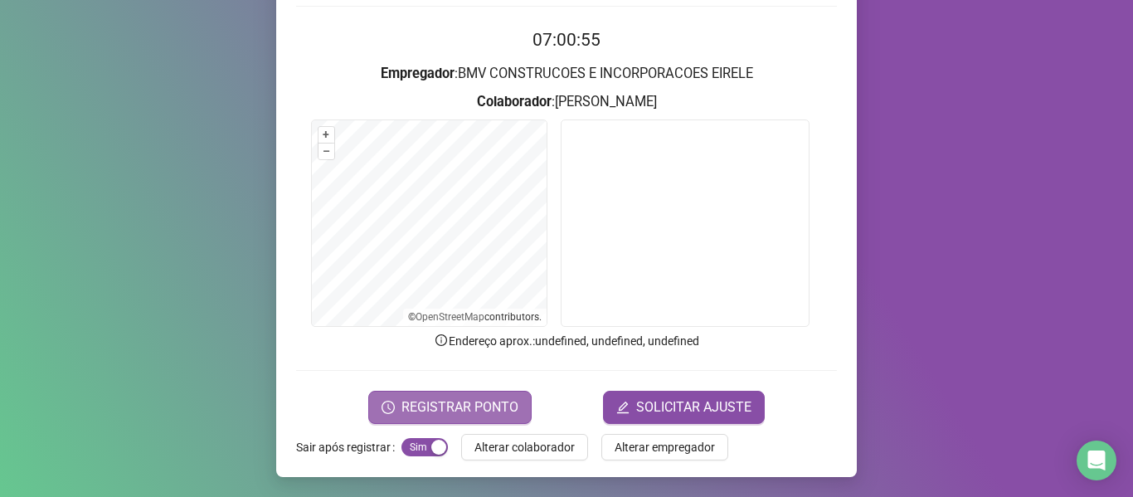
click at [462, 400] on span "REGISTRAR PONTO" at bounding box center [459, 407] width 117 height 20
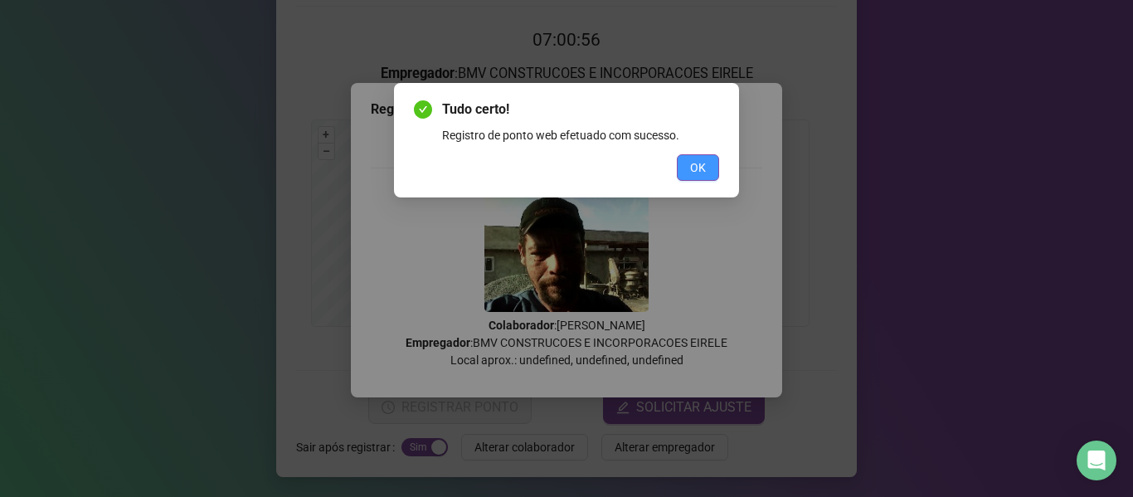
click at [676, 166] on div "OK" at bounding box center [566, 167] width 305 height 27
click at [685, 168] on button "OK" at bounding box center [698, 167] width 42 height 27
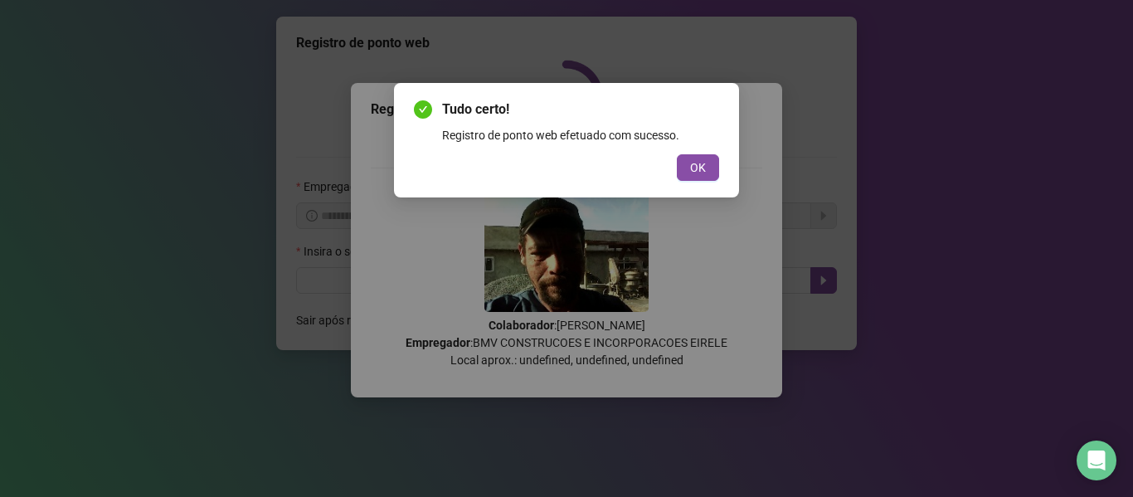
scroll to position [0, 0]
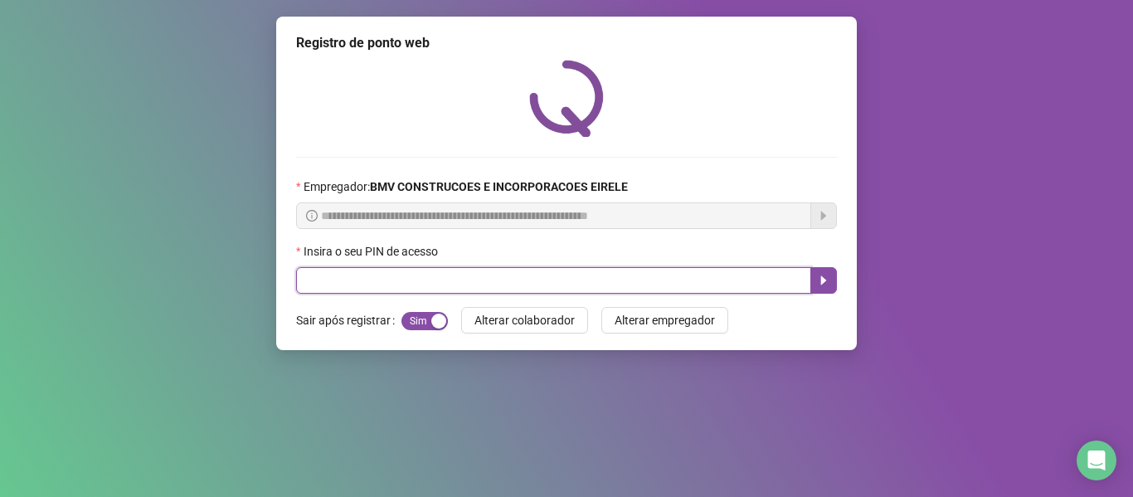
click at [752, 283] on input "text" at bounding box center [553, 280] width 515 height 27
type input "*****"
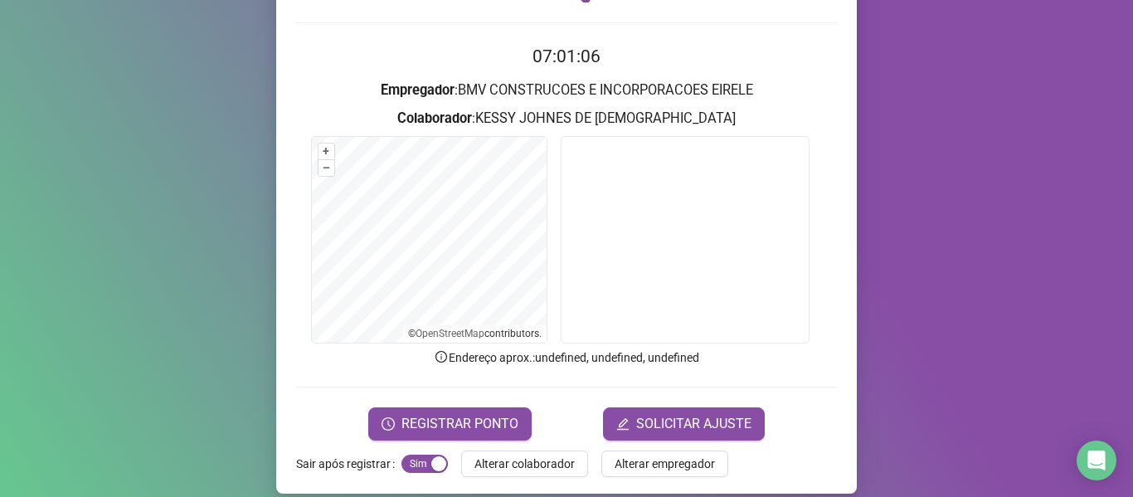
scroll to position [151, 0]
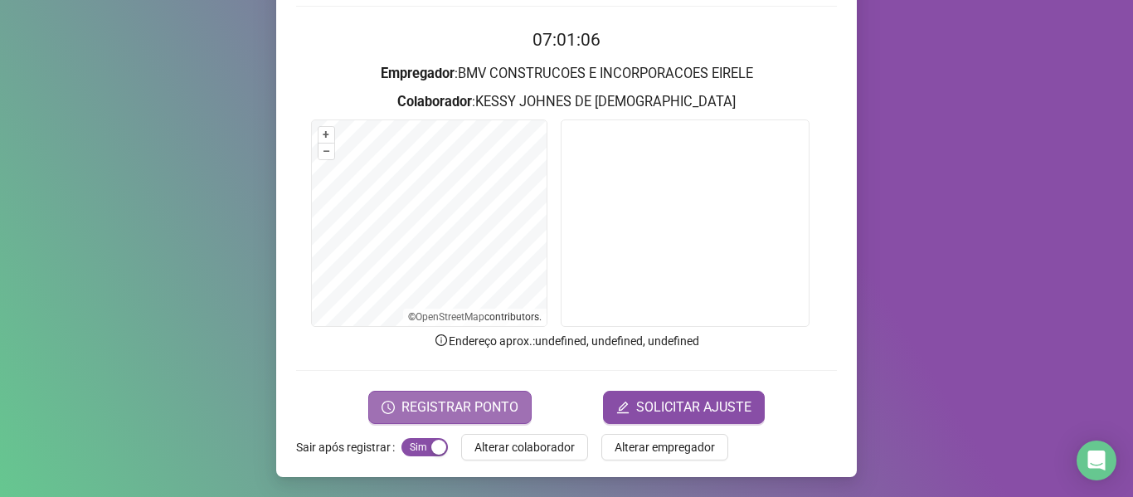
click at [454, 409] on span "REGISTRAR PONTO" at bounding box center [459, 407] width 117 height 20
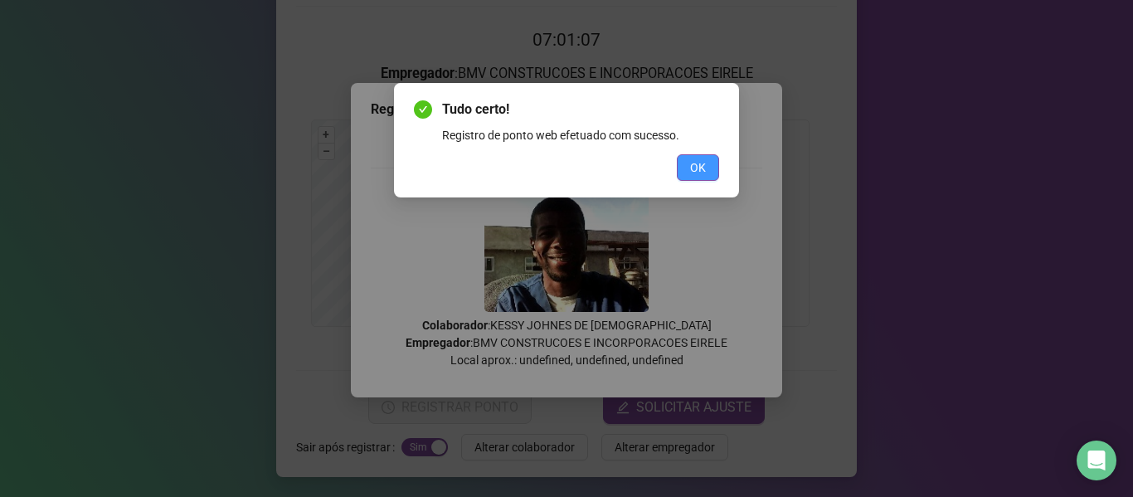
click at [682, 178] on button "OK" at bounding box center [698, 167] width 42 height 27
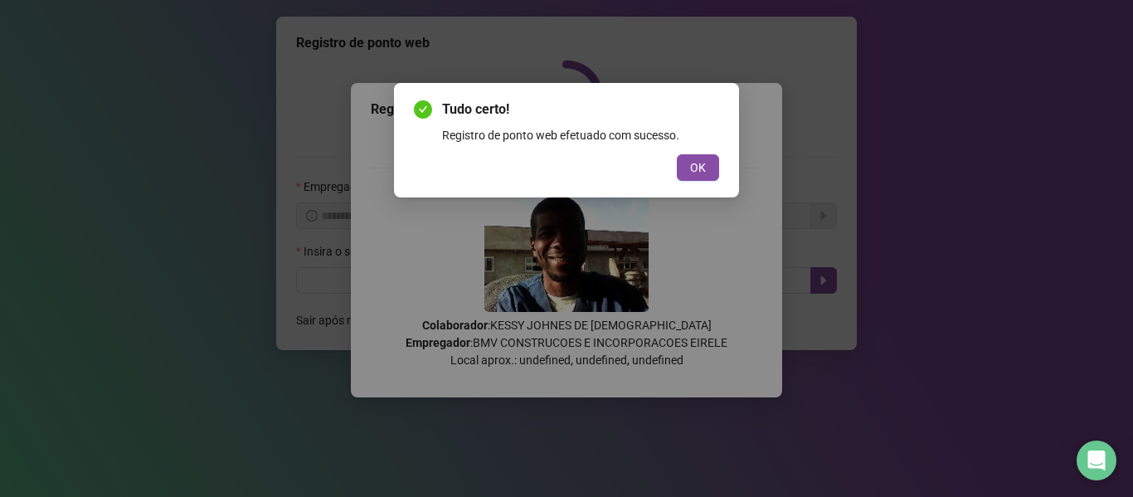
scroll to position [0, 0]
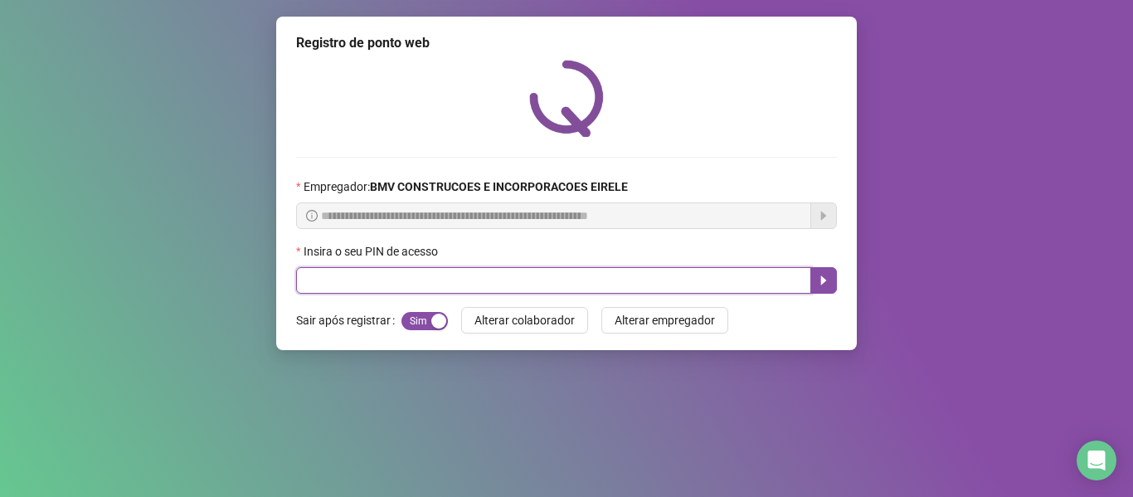
click at [744, 274] on input "text" at bounding box center [553, 280] width 515 height 27
type input "*****"
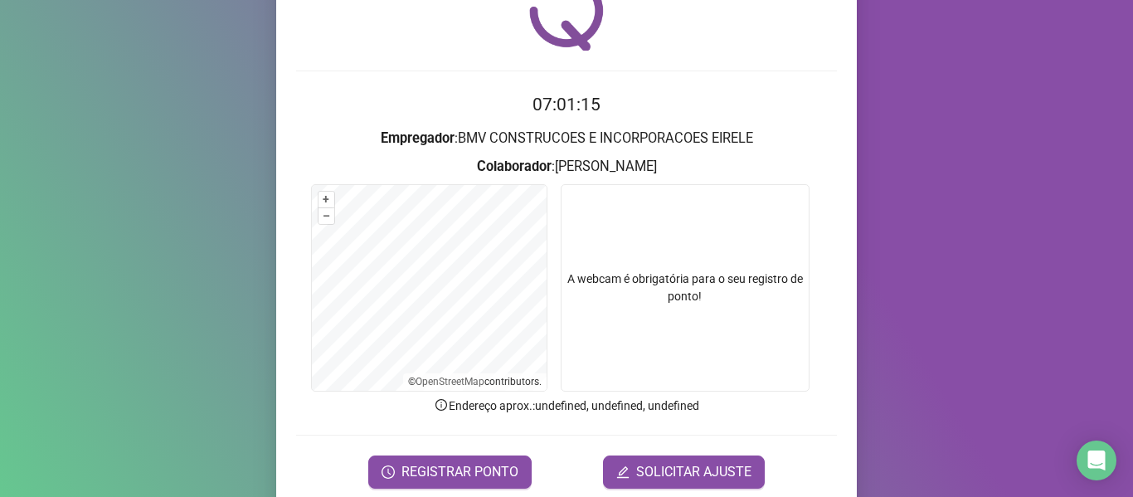
scroll to position [151, 0]
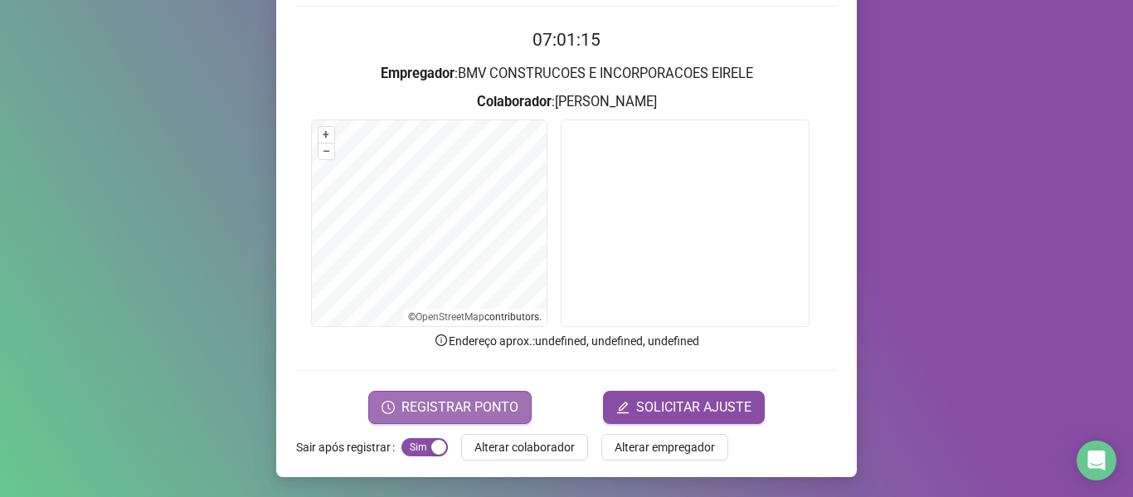
click at [457, 400] on span "REGISTRAR PONTO" at bounding box center [459, 407] width 117 height 20
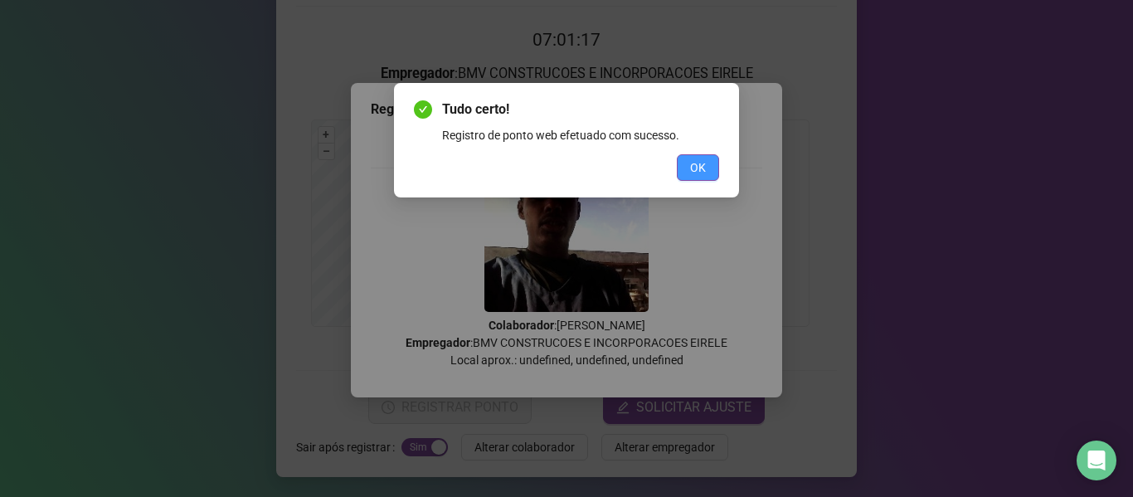
click at [708, 176] on button "OK" at bounding box center [698, 167] width 42 height 27
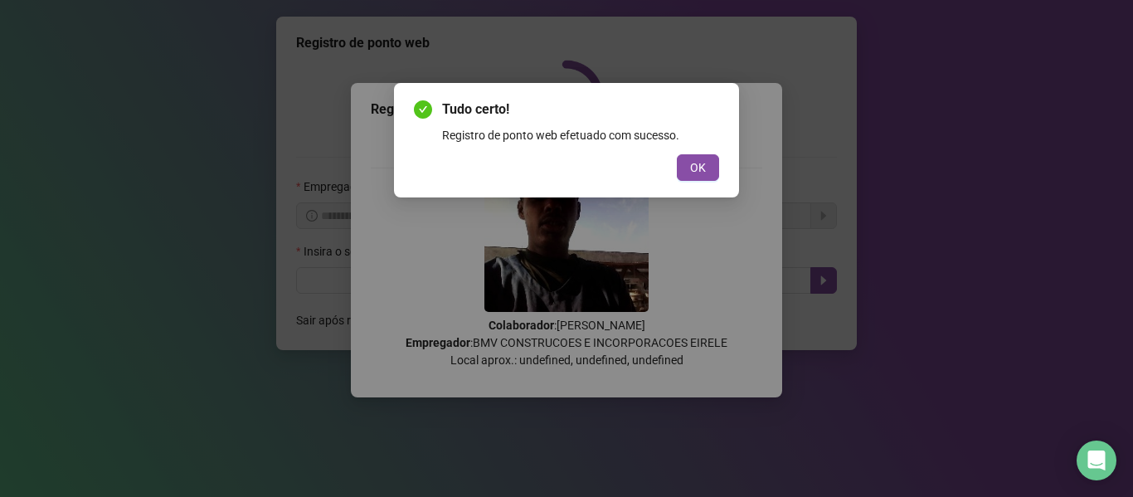
scroll to position [0, 0]
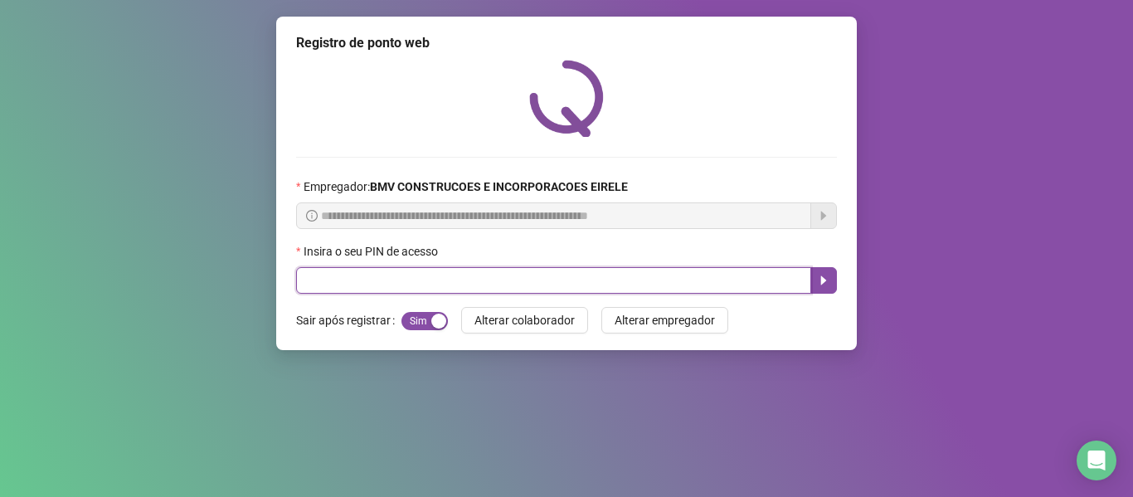
click at [737, 288] on input "text" at bounding box center [553, 280] width 515 height 27
type input "*****"
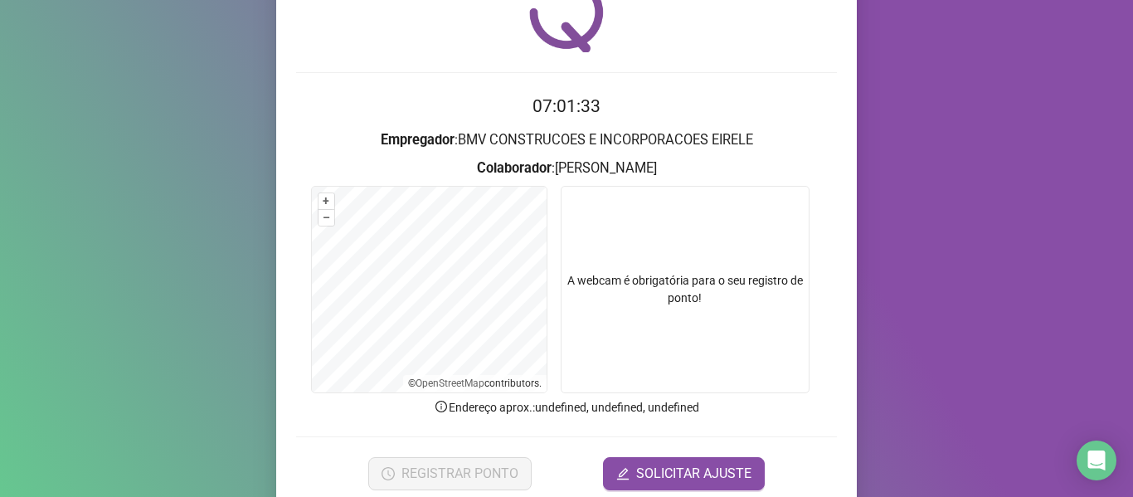
scroll to position [151, 0]
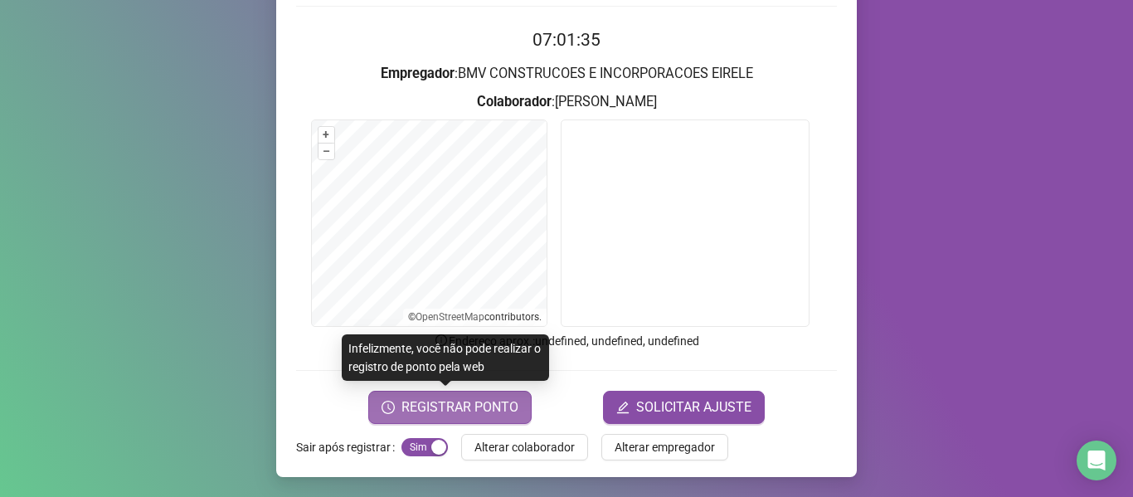
click at [449, 406] on span "REGISTRAR PONTO" at bounding box center [459, 407] width 117 height 20
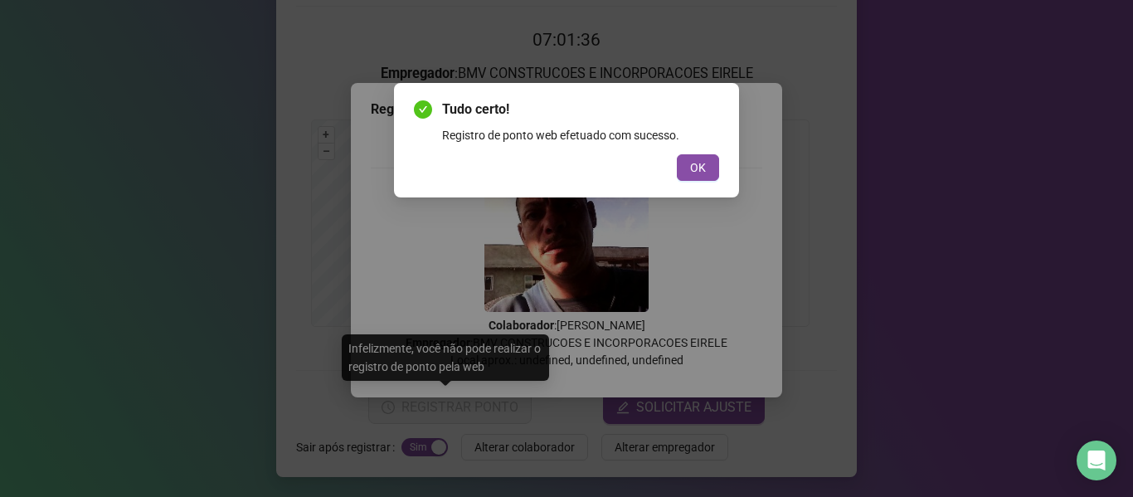
click at [687, 182] on div "Tudo certo! Registro de ponto web efetuado com sucesso. OK" at bounding box center [566, 140] width 345 height 114
click at [689, 173] on button "OK" at bounding box center [698, 167] width 42 height 27
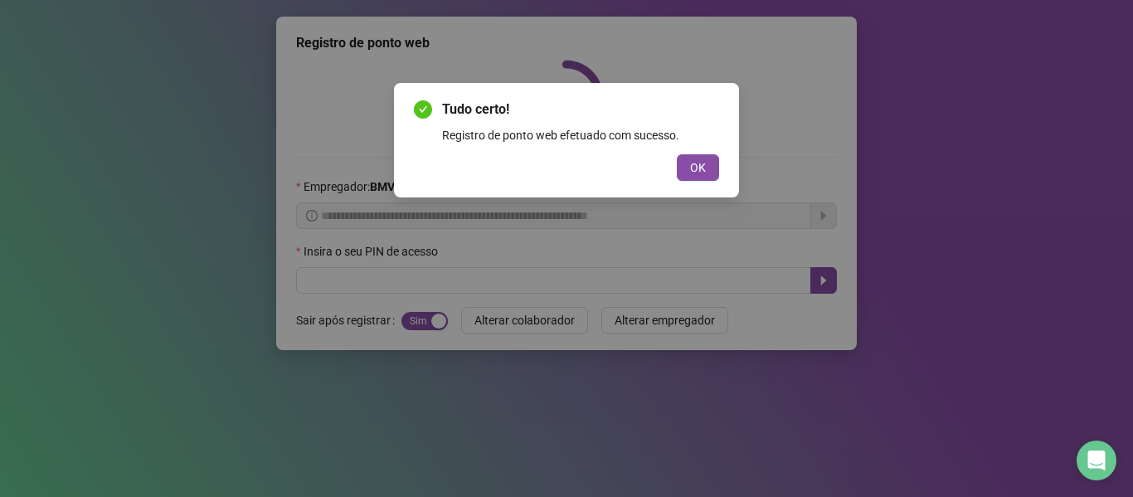
scroll to position [0, 0]
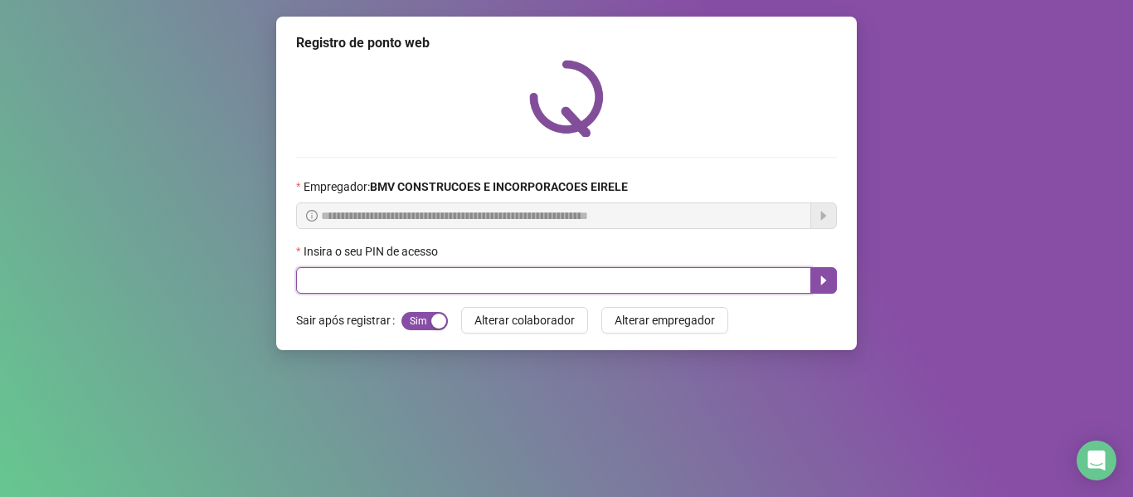
click at [734, 274] on input "text" at bounding box center [553, 280] width 515 height 27
type input "*****"
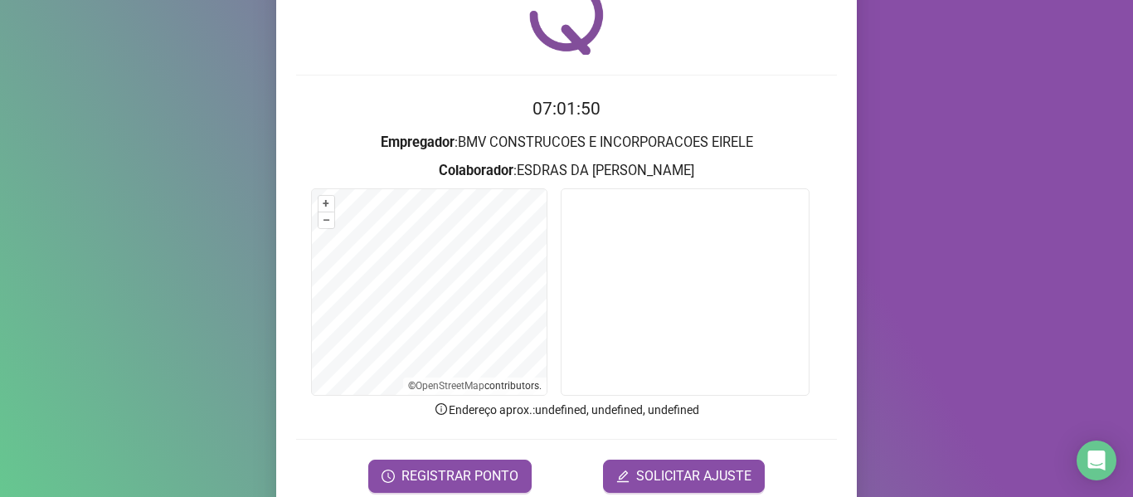
scroll to position [83, 0]
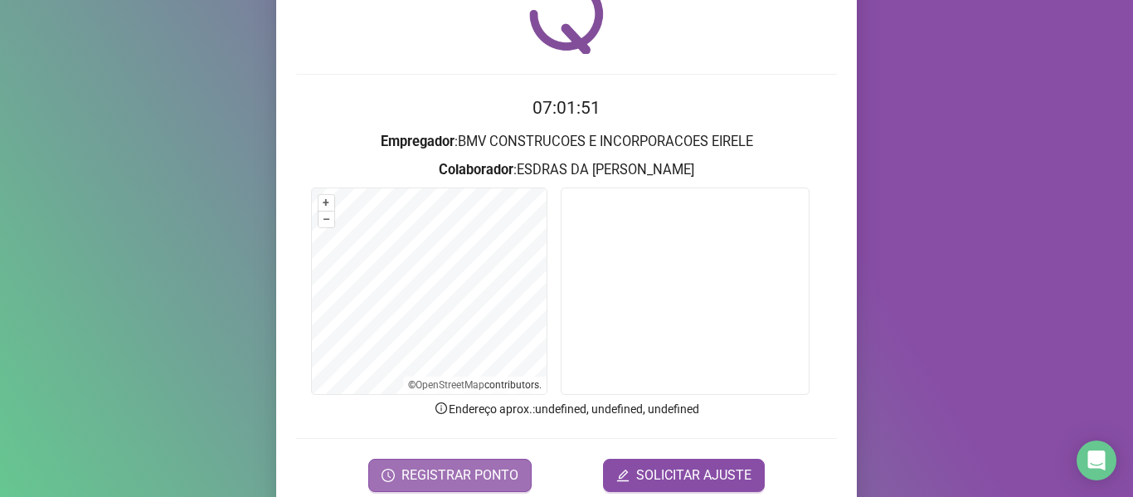
click at [413, 471] on span "REGISTRAR PONTO" at bounding box center [459, 475] width 117 height 20
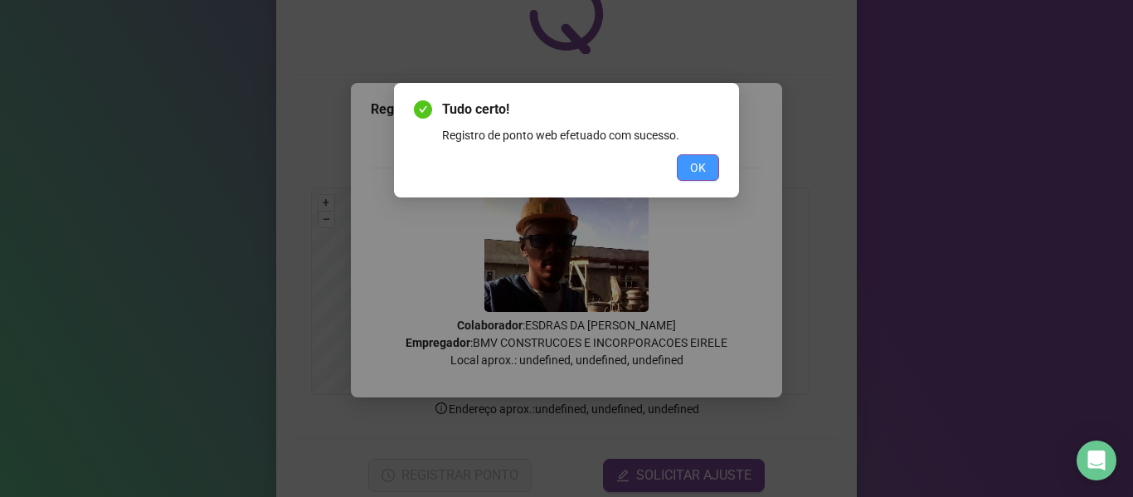
click at [686, 163] on button "OK" at bounding box center [698, 167] width 42 height 27
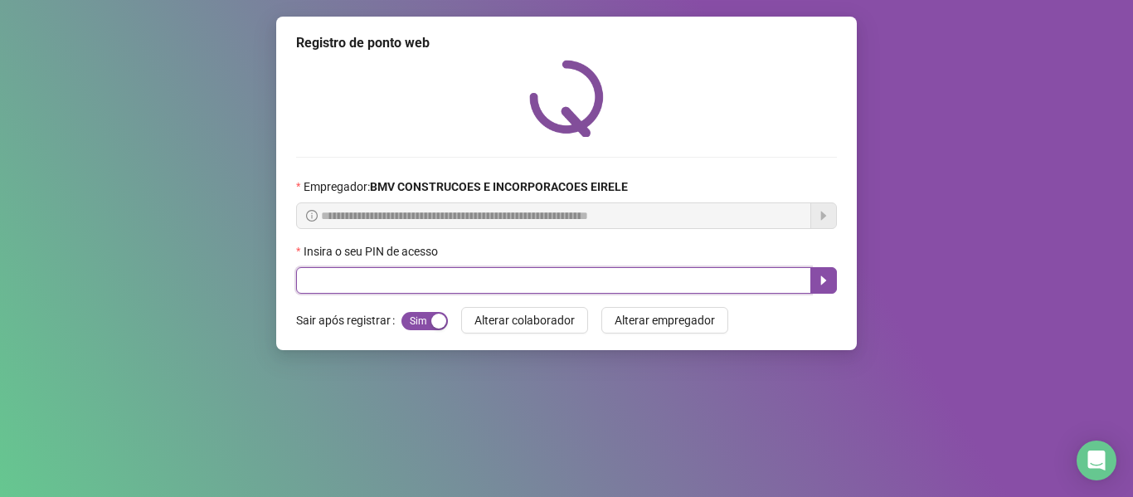
click at [684, 284] on input "text" at bounding box center [553, 280] width 515 height 27
type input "*****"
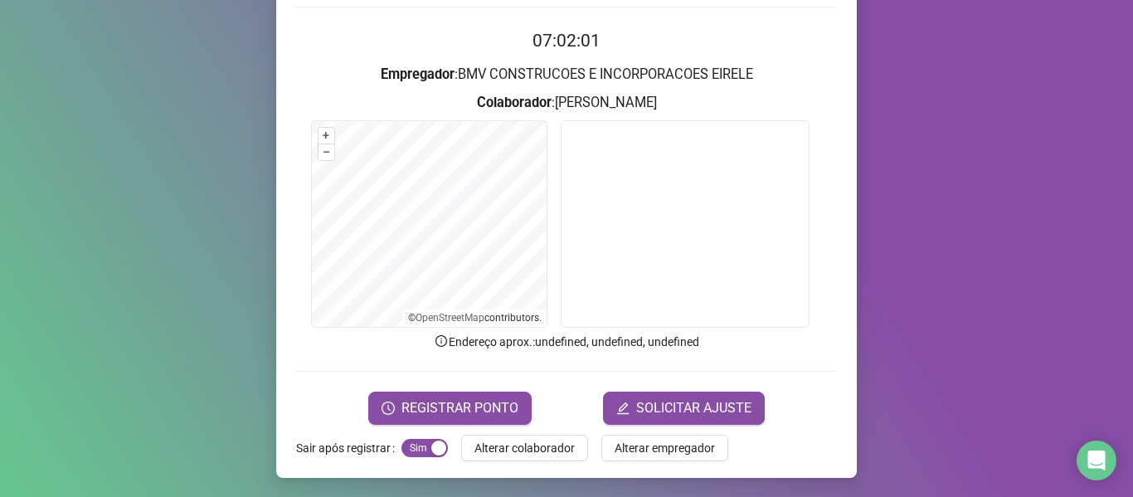
scroll to position [151, 0]
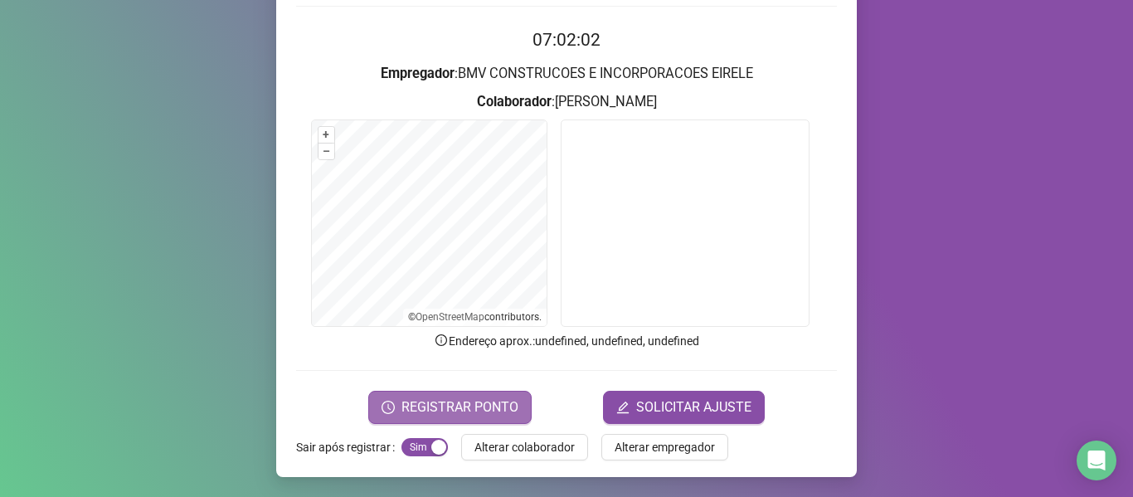
click at [432, 402] on span "REGISTRAR PONTO" at bounding box center [459, 407] width 117 height 20
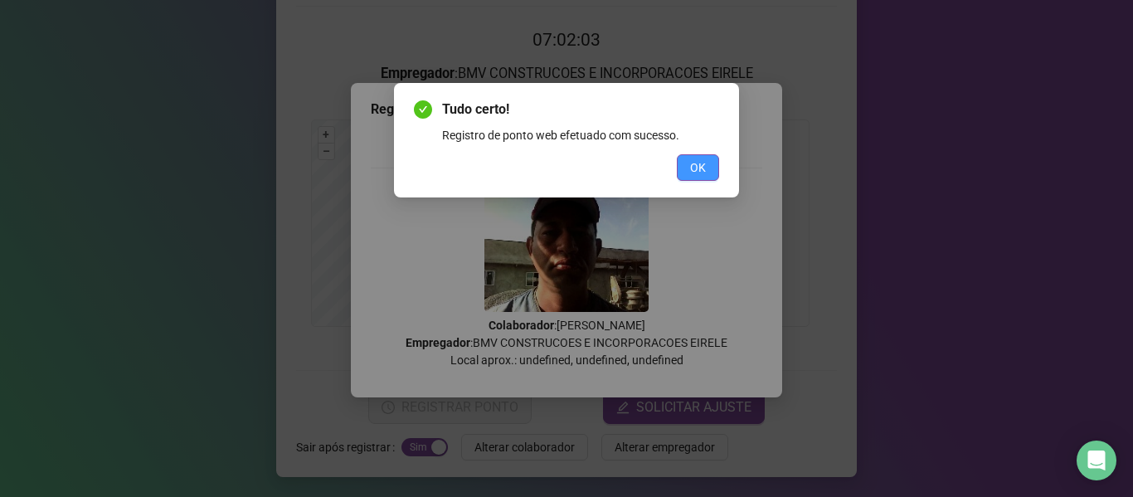
click at [704, 154] on button "OK" at bounding box center [698, 167] width 42 height 27
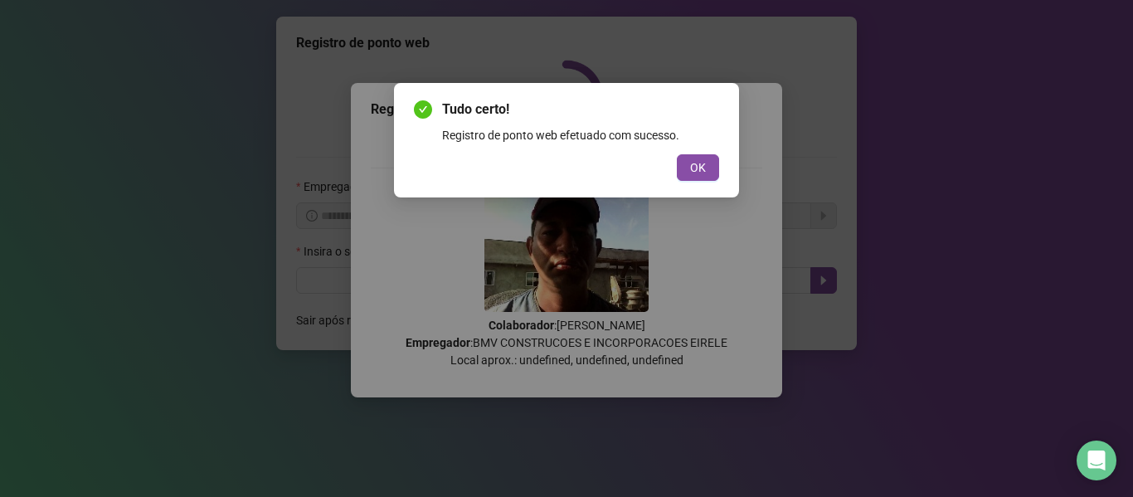
scroll to position [0, 0]
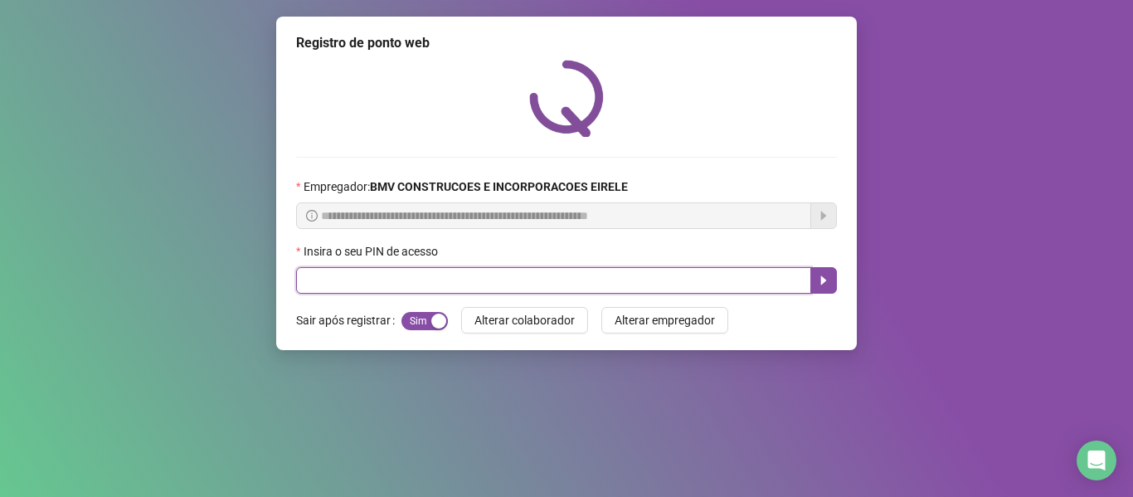
click at [696, 279] on input "text" at bounding box center [553, 280] width 515 height 27
type input "****"
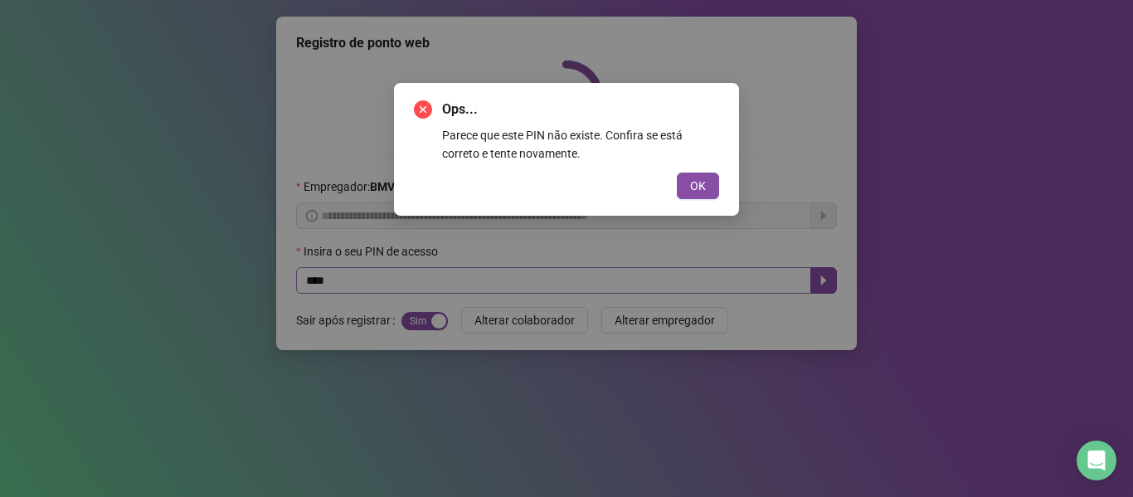
click at [677, 173] on button "OK" at bounding box center [698, 186] width 42 height 27
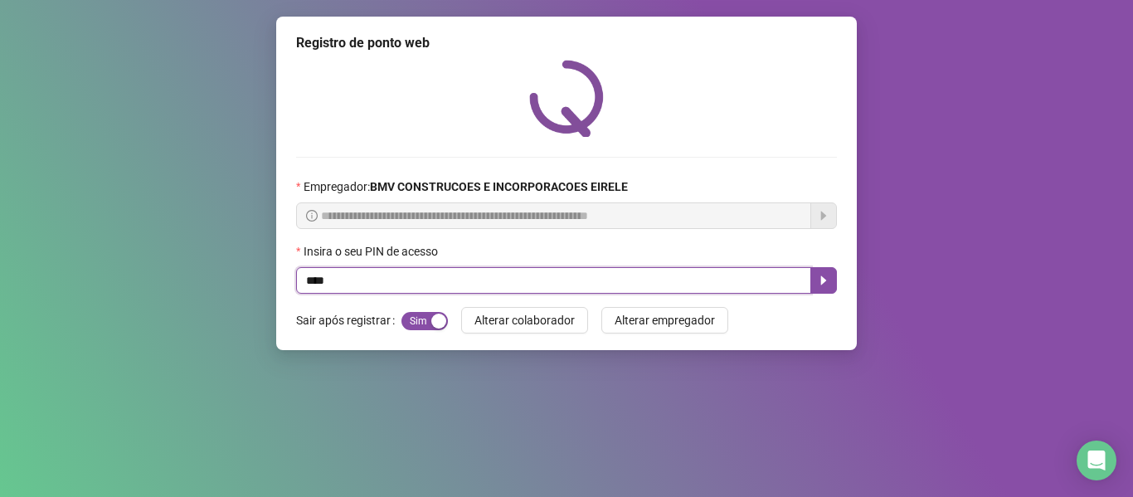
click at [696, 279] on input "****" at bounding box center [553, 280] width 515 height 27
type input "*****"
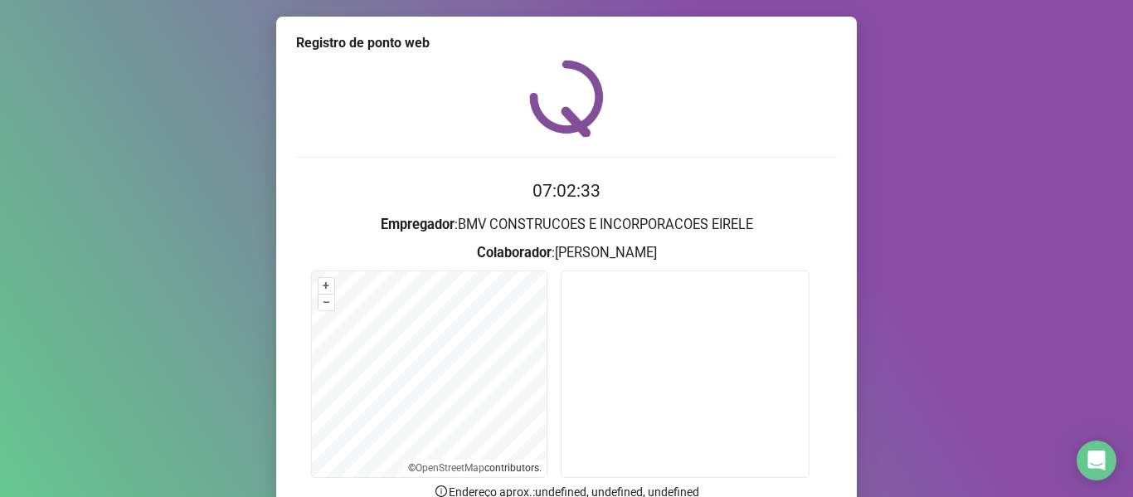
scroll to position [151, 0]
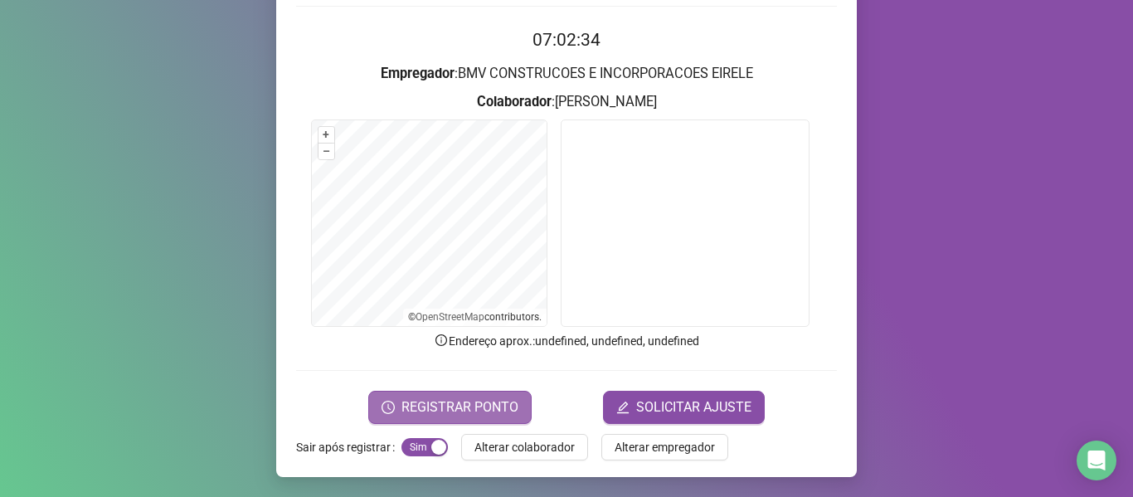
click at [406, 397] on span "REGISTRAR PONTO" at bounding box center [459, 407] width 117 height 20
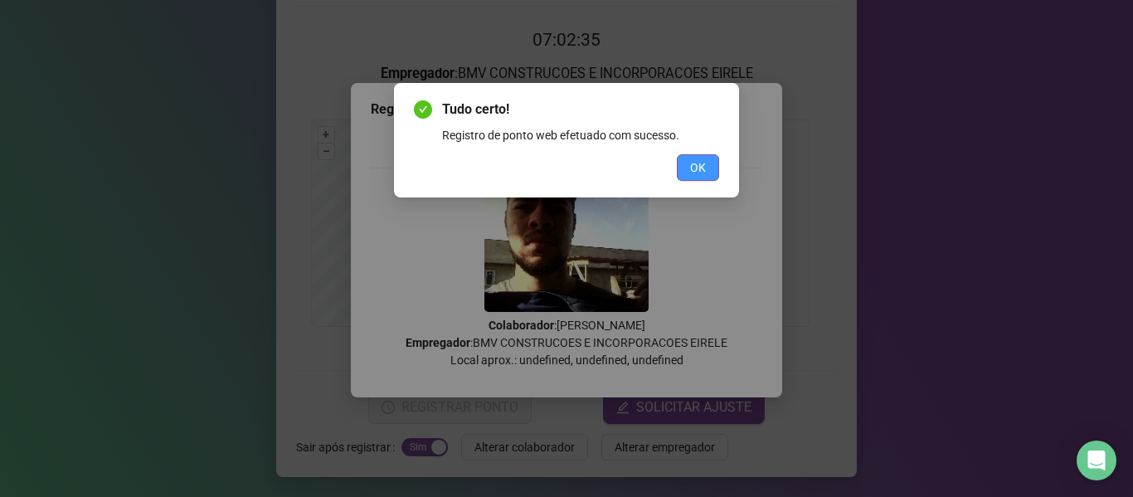
click at [702, 166] on span "OK" at bounding box center [698, 167] width 16 height 18
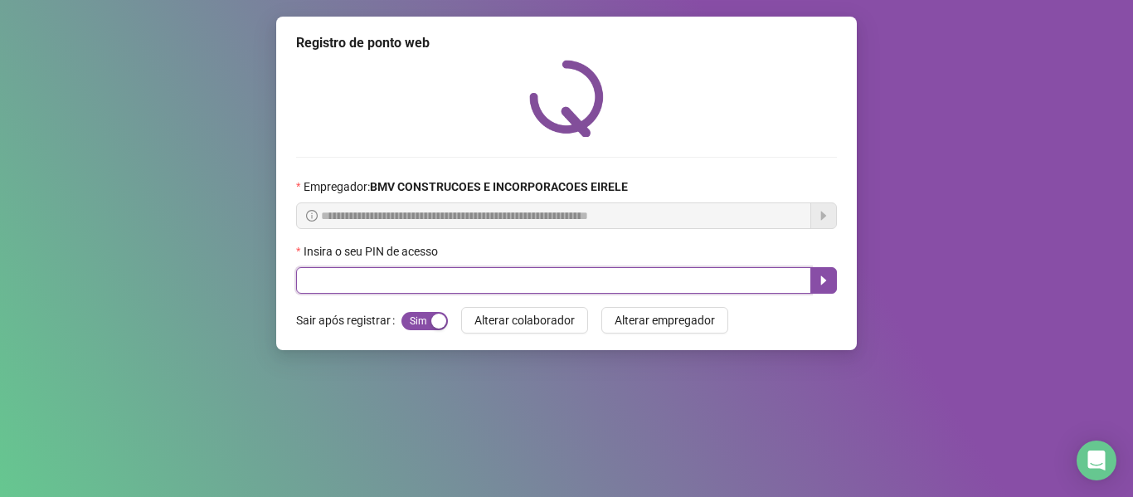
click at [731, 277] on input "text" at bounding box center [553, 280] width 515 height 27
